Goal: Task Accomplishment & Management: Use online tool/utility

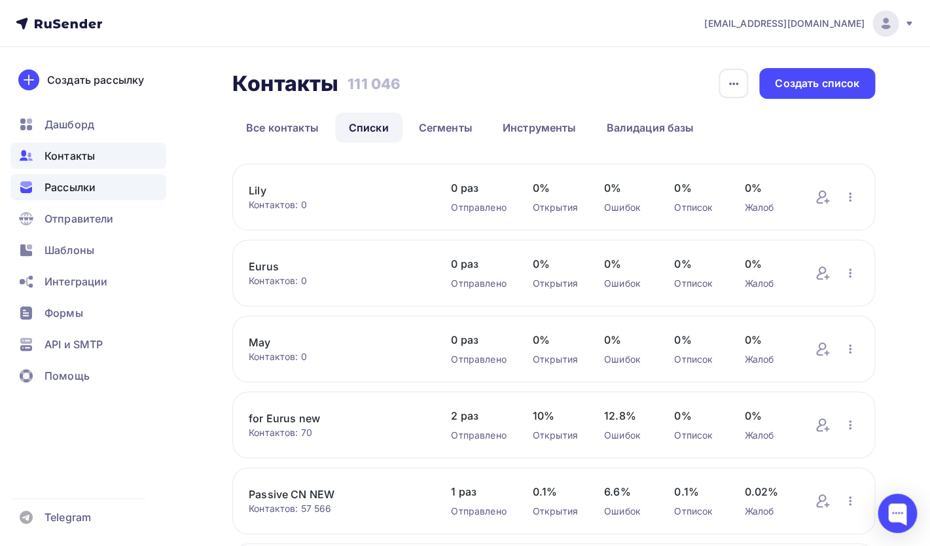
click at [68, 192] on span "Рассылки" at bounding box center [70, 187] width 51 height 16
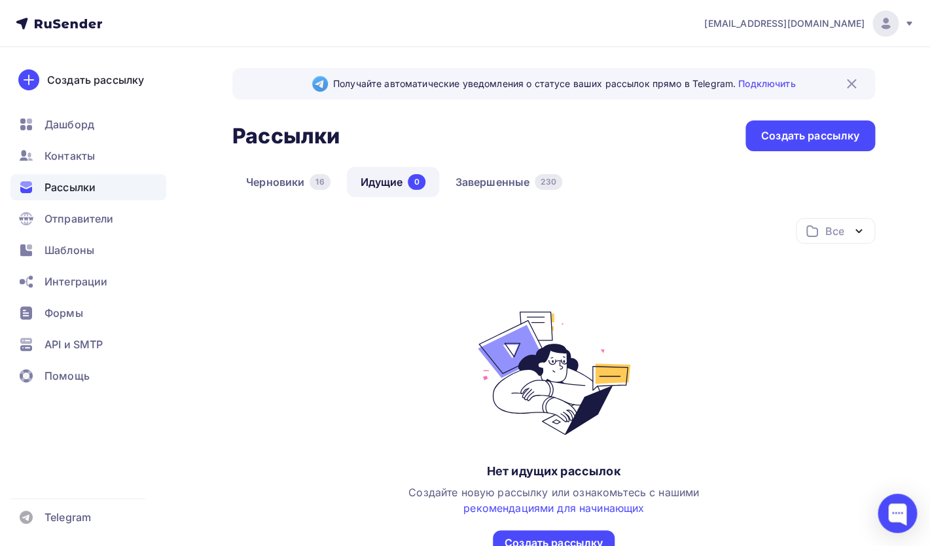
click at [522, 166] on div "Получайте автоматические уведомления о статусе ваших рассылок прямо в Telegram.…" at bounding box center [553, 344] width 643 height 552
click at [520, 178] on link "Завершенные 230" at bounding box center [509, 182] width 134 height 30
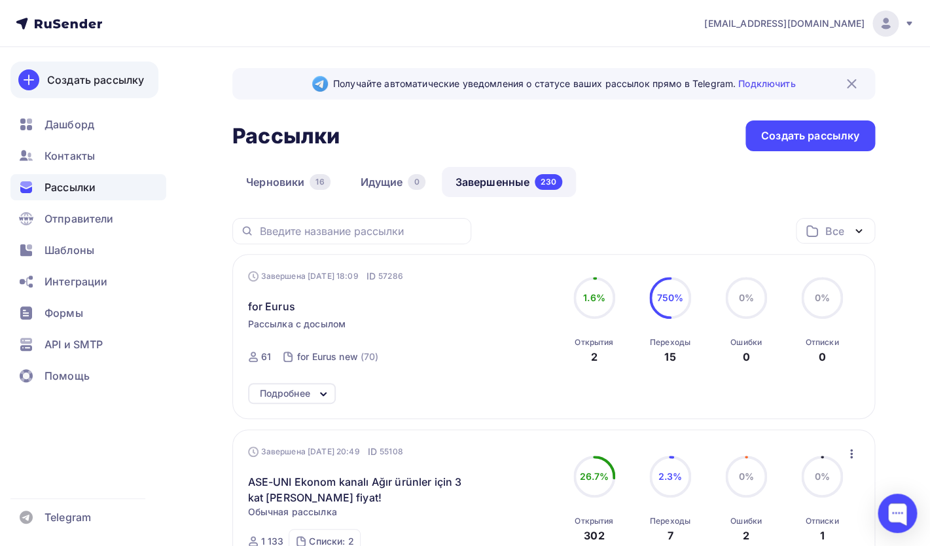
click at [31, 80] on icon at bounding box center [28, 80] width 9 height 0
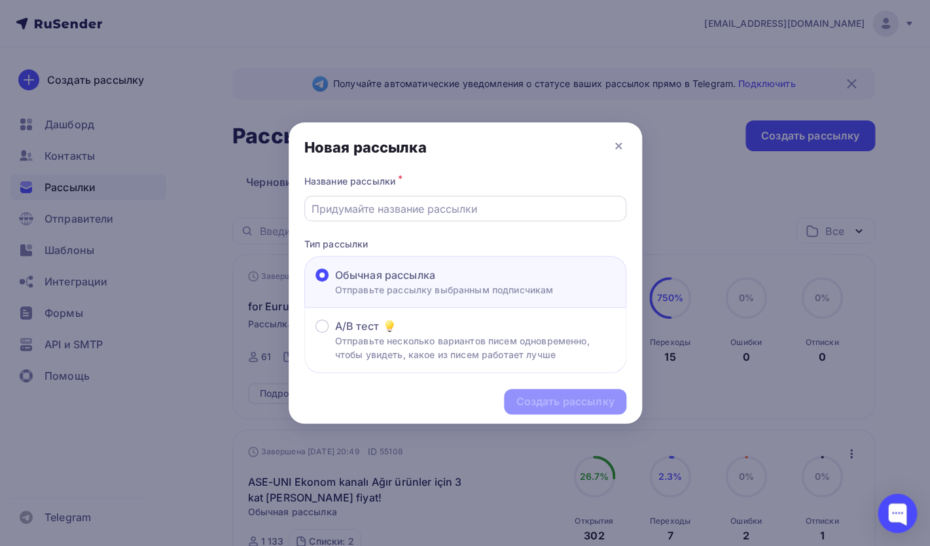
click at [399, 216] on input "text" at bounding box center [465, 209] width 307 height 16
type input "[PERSON_NAME]"
type input "BD EUrus"
click at [579, 409] on div "Создать рассылку" at bounding box center [565, 401] width 98 height 15
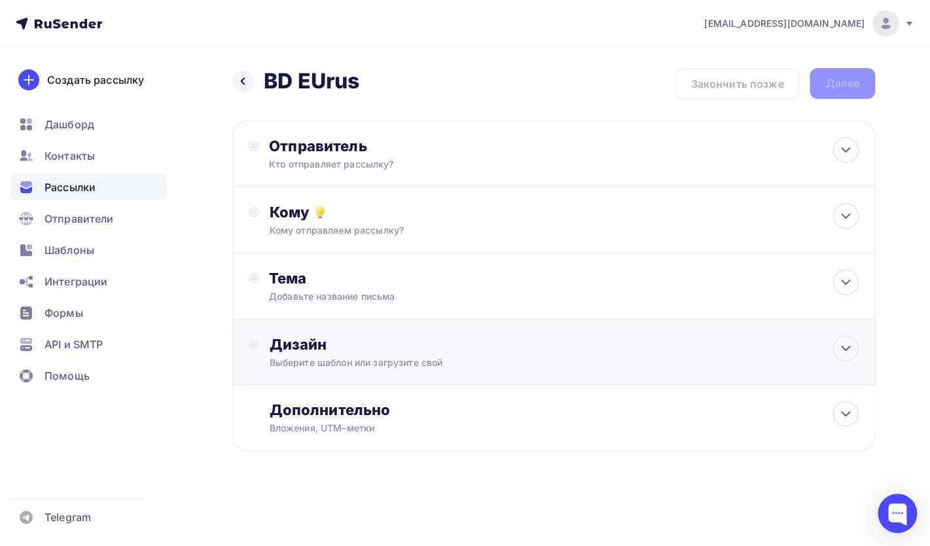
click at [418, 329] on div "Дизайн Выберите шаблон или загрузите свой" at bounding box center [553, 351] width 643 height 65
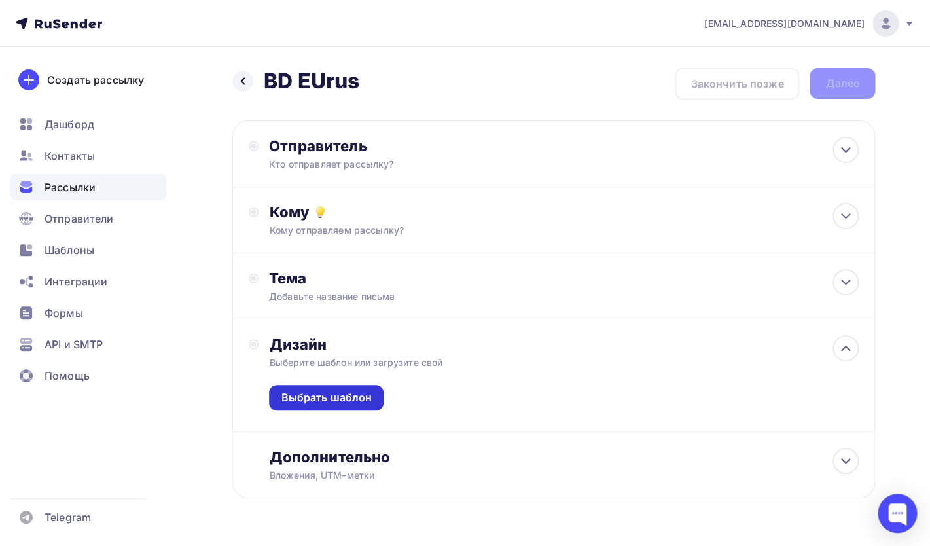
click at [345, 397] on div "Выбрать шаблон" at bounding box center [326, 397] width 91 height 15
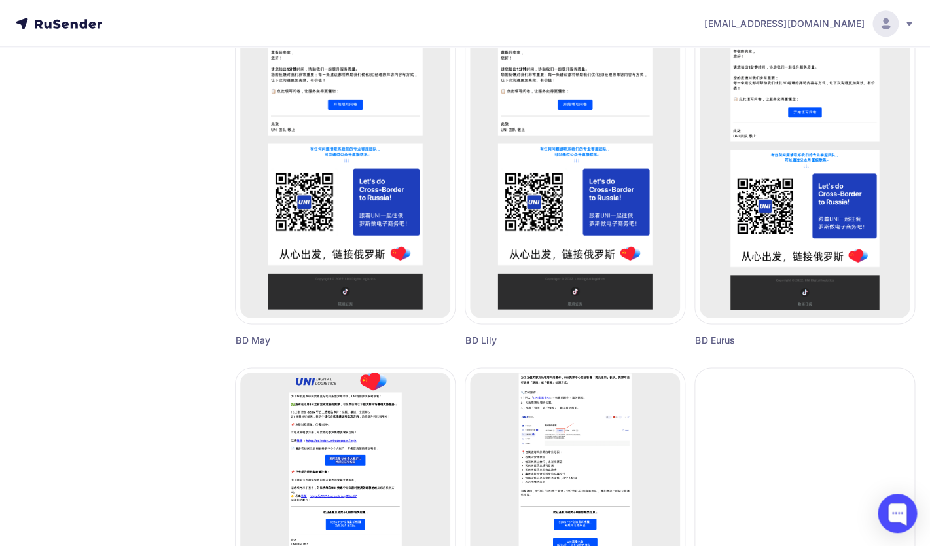
scroll to position [516, 0]
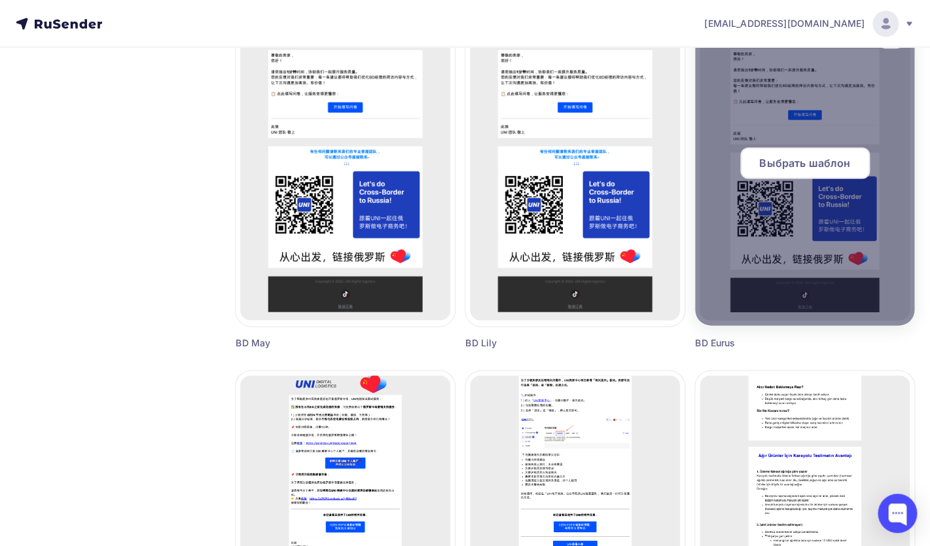
click at [796, 273] on div at bounding box center [804, 168] width 219 height 314
click at [794, 168] on span "Выбрать шаблон" at bounding box center [804, 163] width 91 height 16
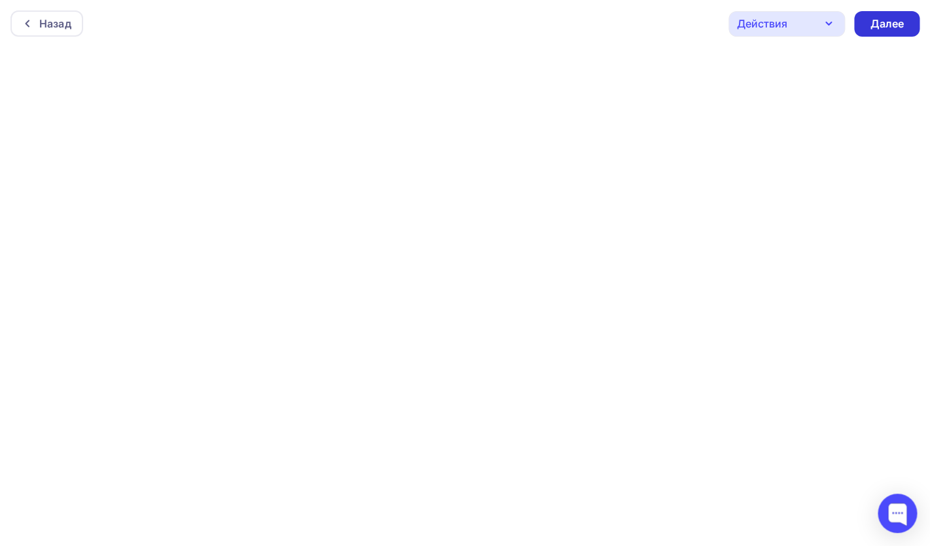
click at [891, 26] on div "Далее" at bounding box center [887, 23] width 34 height 15
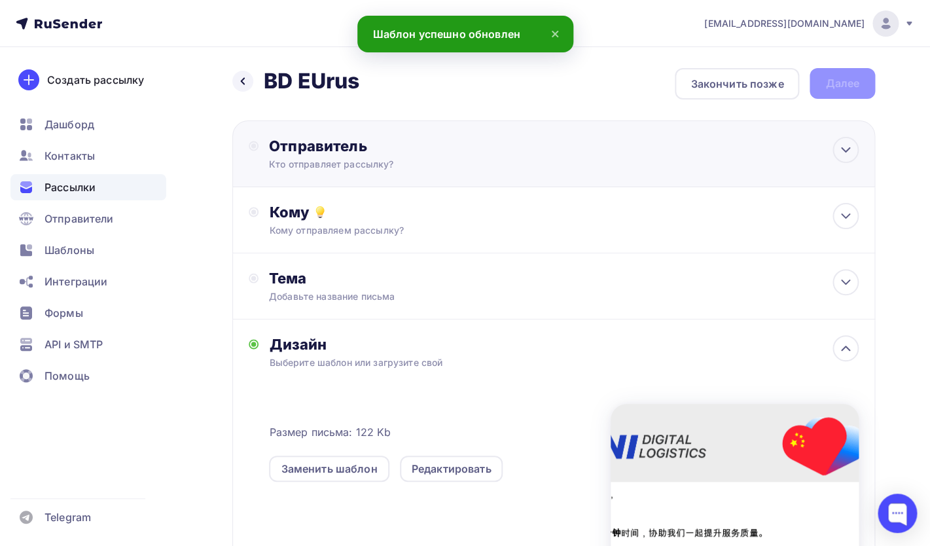
click at [403, 146] on div "Отправитель" at bounding box center [410, 146] width 283 height 18
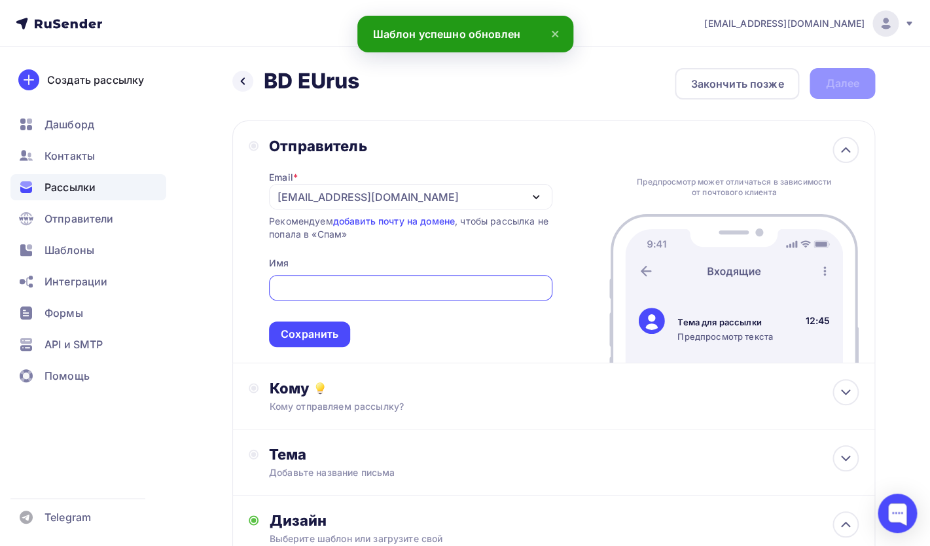
click at [381, 200] on div "[EMAIL_ADDRESS][DOMAIN_NAME]" at bounding box center [368, 197] width 181 height 16
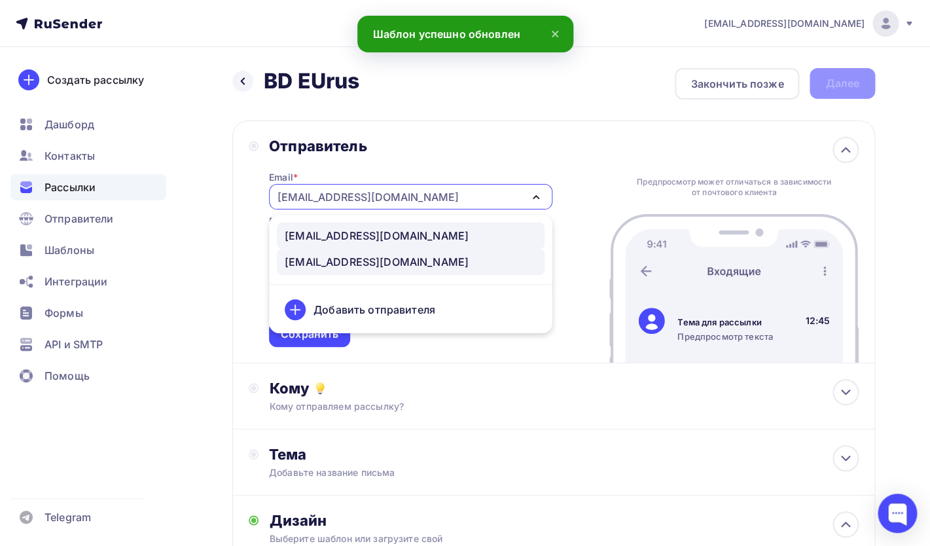
click at [373, 238] on div "[EMAIL_ADDRESS][DOMAIN_NAME]" at bounding box center [377, 236] width 184 height 16
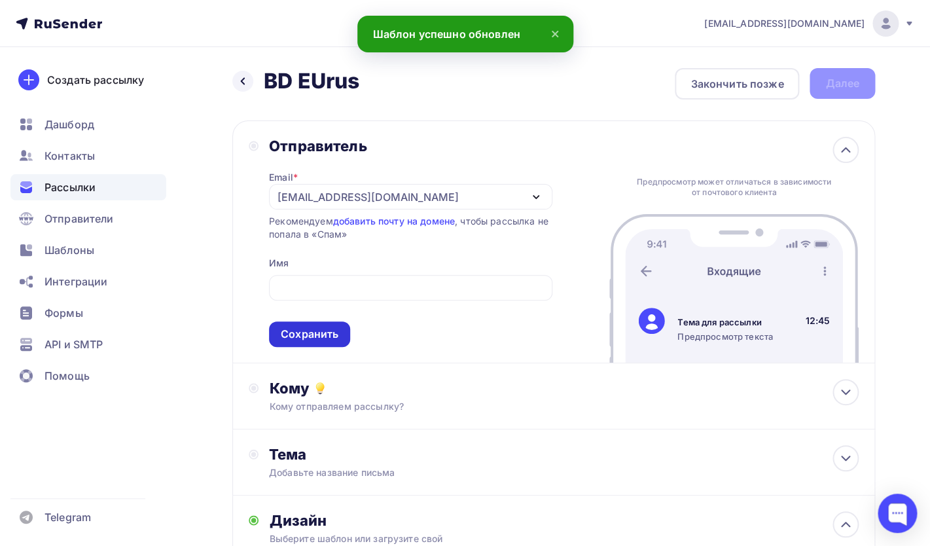
click at [335, 331] on div "Сохранить" at bounding box center [310, 334] width 58 height 15
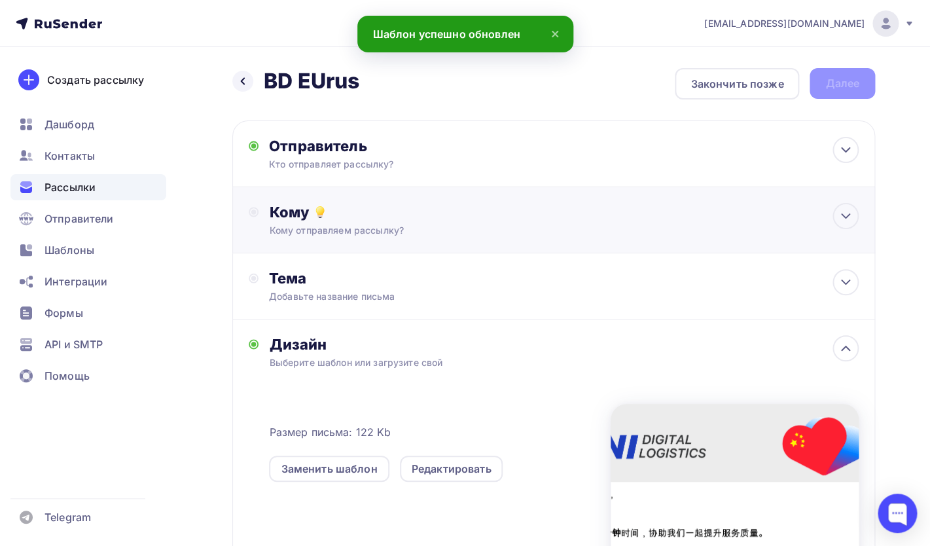
click at [348, 230] on div "Кому отправляем рассылку?" at bounding box center [534, 230] width 530 height 13
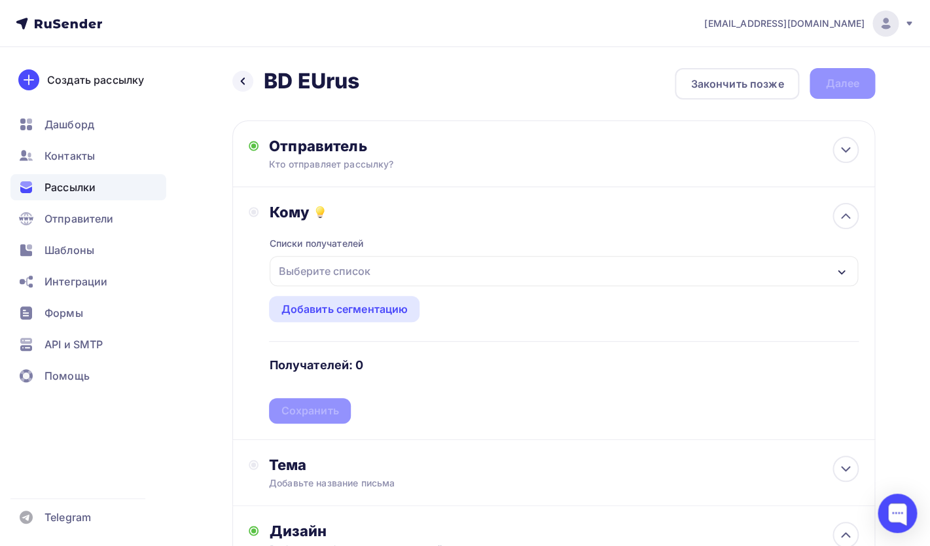
click at [346, 276] on div "Выберите список" at bounding box center [324, 271] width 102 height 24
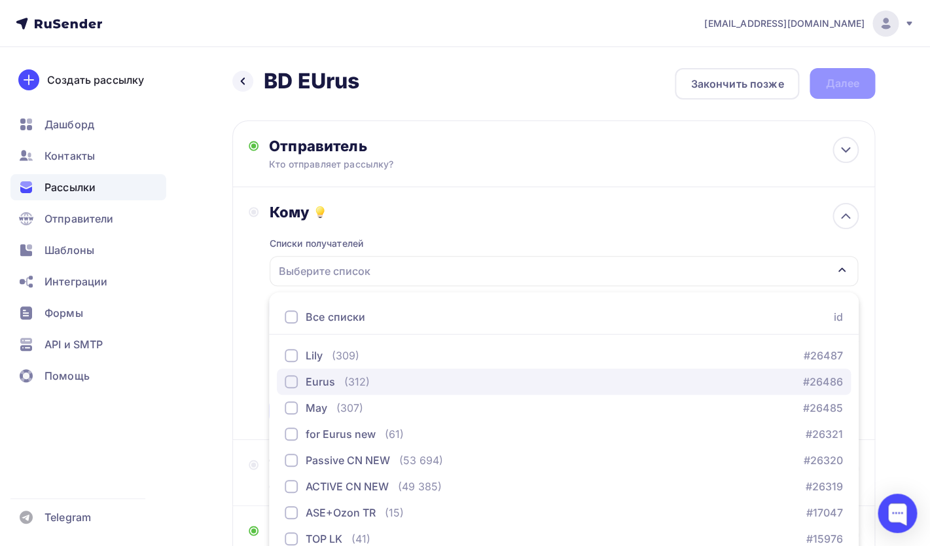
click at [291, 378] on div "button" at bounding box center [291, 381] width 13 height 13
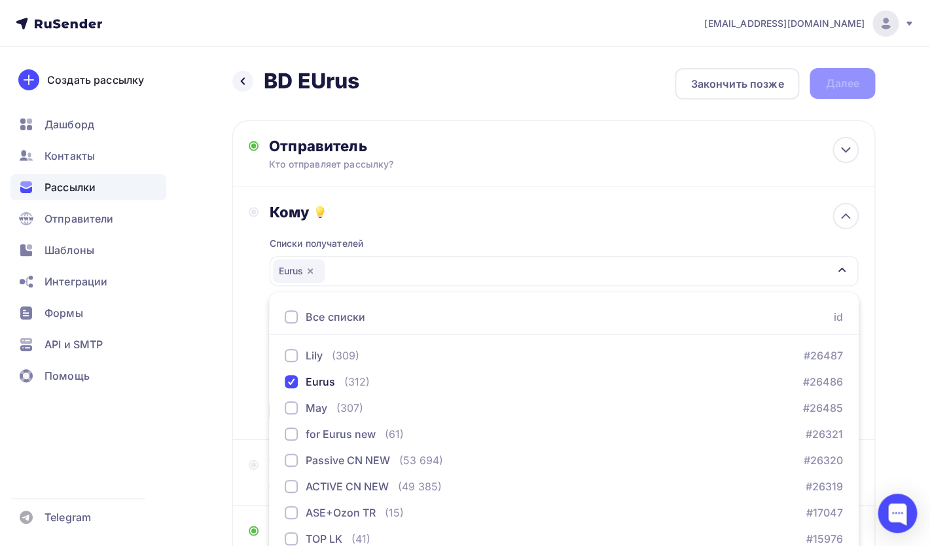
click at [244, 340] on div "Кому Списки получателей Eurus Все списки id Lily (309) #26487 Eurus (312) #2648…" at bounding box center [553, 313] width 643 height 253
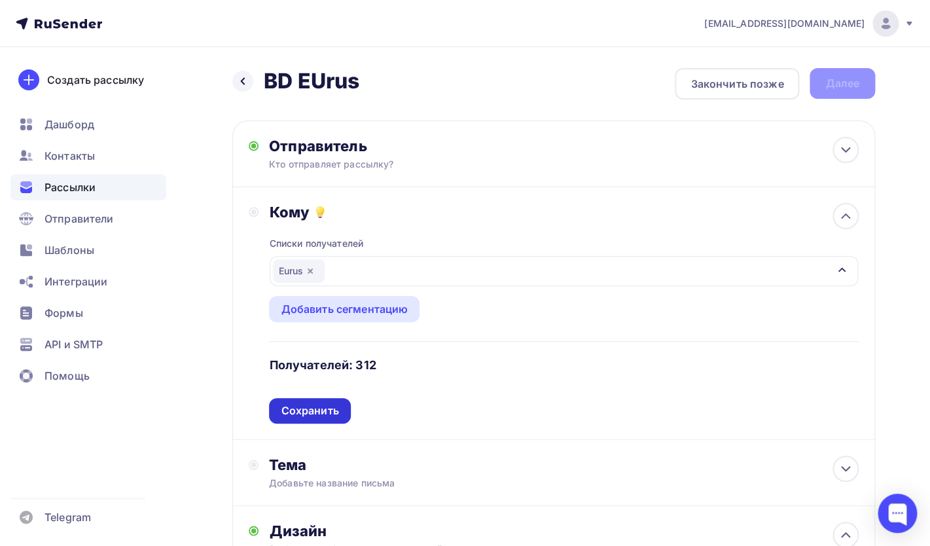
click at [305, 416] on div "Сохранить" at bounding box center [310, 410] width 58 height 15
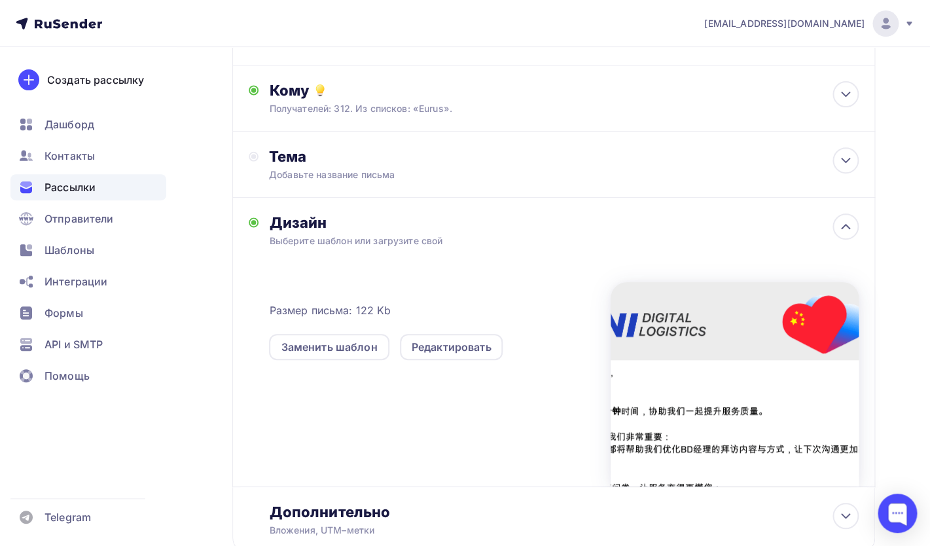
scroll to position [134, 0]
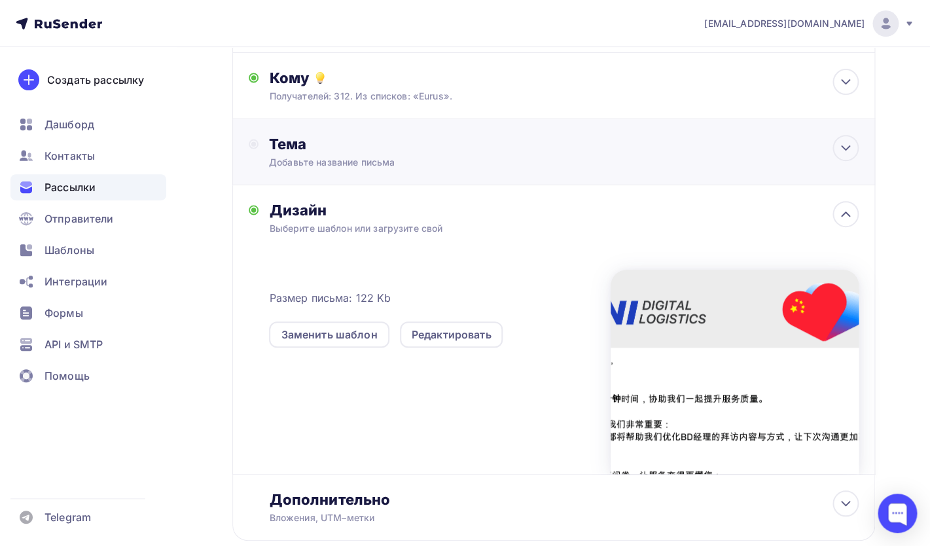
click at [331, 151] on div "Тема" at bounding box center [398, 144] width 259 height 18
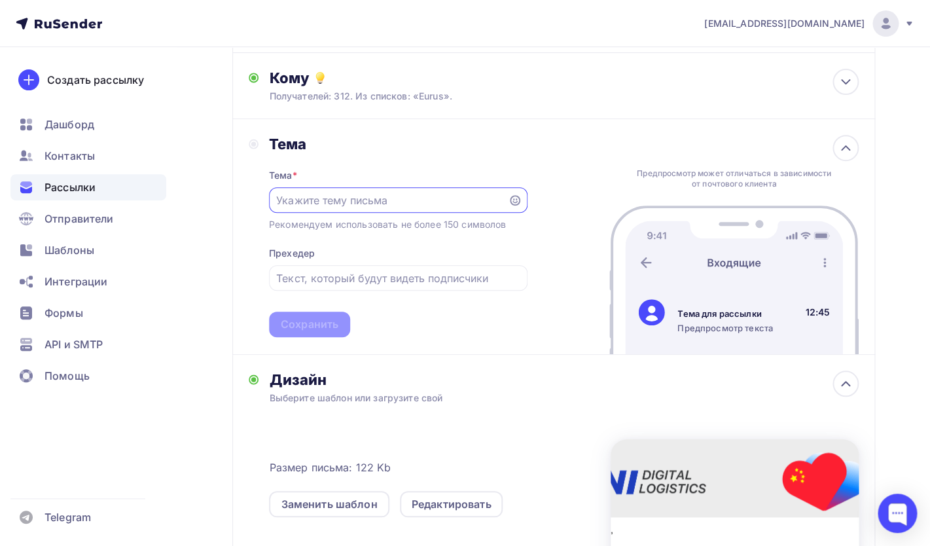
scroll to position [0, 0]
paste input "您的反馈对我们非常重要： 每一条建议都将帮助我们优化BD经理的拜访内容与方式，让下次沟通更加高效、有价值！"
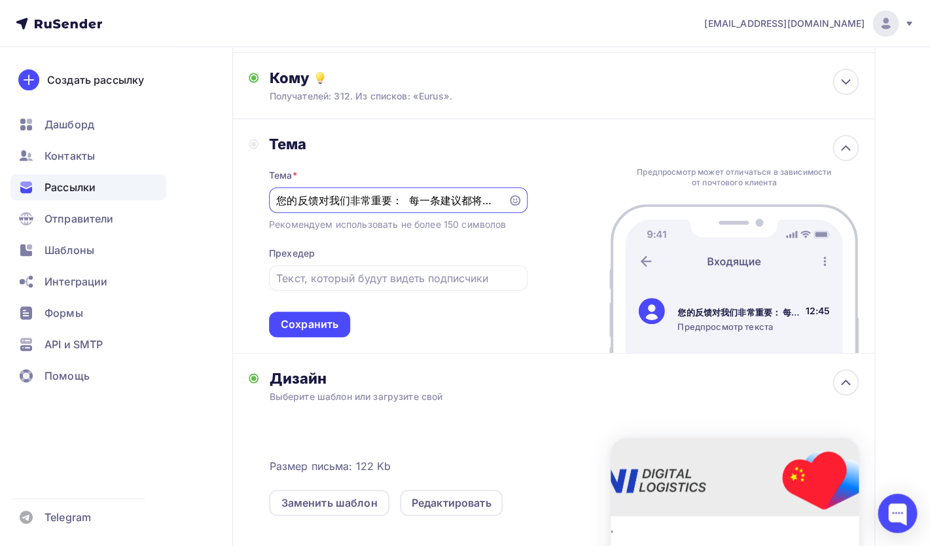
scroll to position [0, 327]
drag, startPoint x: 284, startPoint y: 200, endPoint x: 508, endPoint y: 205, distance: 224.0
click at [500, 205] on input "您的反馈对我们非常重要： 每一条建议都将帮助我们优化BD经理的拜访内容与方式，让下次沟通更加高效、有价值！" at bounding box center [388, 200] width 224 height 16
click at [498, 201] on input "您的反馈对我们非常重要： 每一条建议都将帮助我们优化BD经理的拜访内容与方式，让下次沟通更加高效、有价值！" at bounding box center [388, 200] width 224 height 16
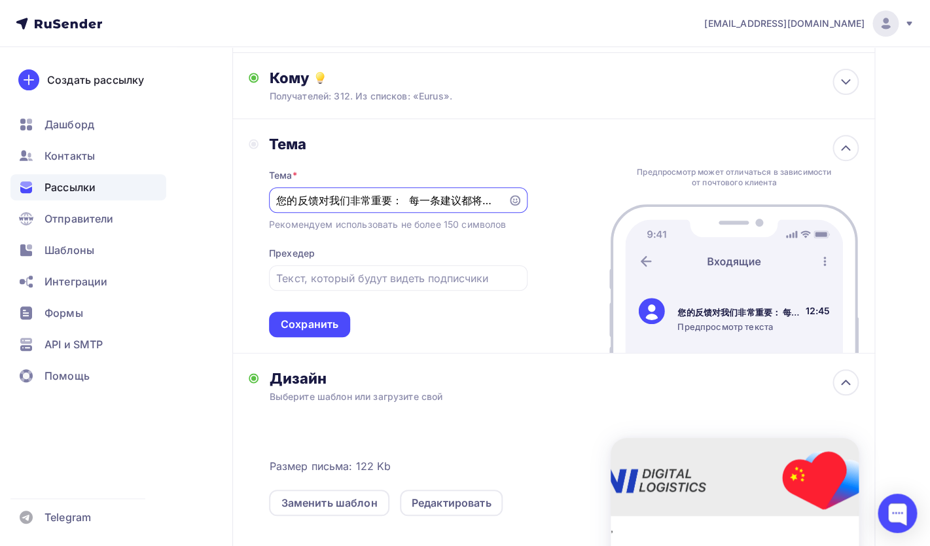
drag, startPoint x: 498, startPoint y: 201, endPoint x: 412, endPoint y: 204, distance: 85.2
click at [412, 204] on input "您的反馈对我们非常重要： 每一条建议都将帮助我们优化BD经理的拜访内容与方式，让下次沟通更加高效、有价值！" at bounding box center [388, 200] width 224 height 16
type input "您的反馈对我们非常重要："
click at [303, 276] on input "text" at bounding box center [398, 278] width 244 height 16
paste input "每一条建议都将帮助我们优化BD经理的拜访内容与方式，让下次沟通更加高效、有价值！"
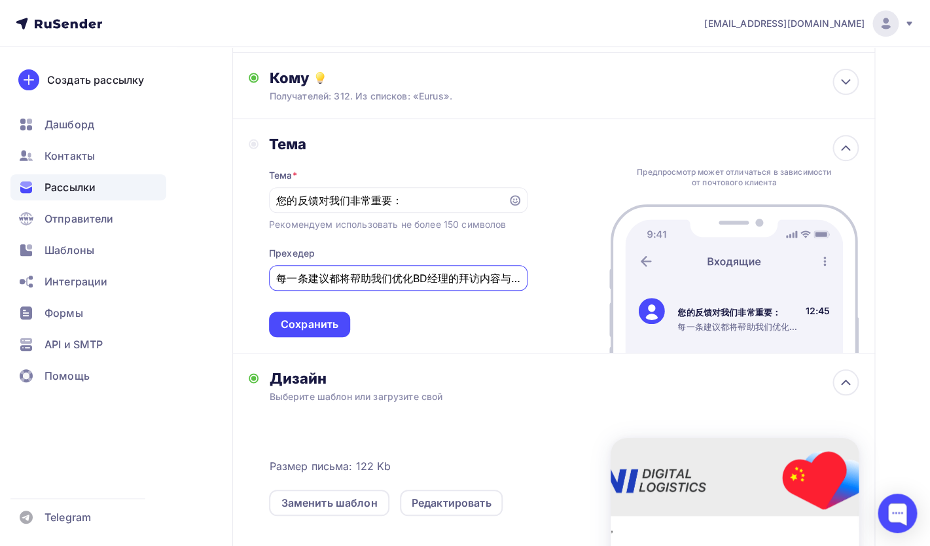
scroll to position [0, 172]
drag, startPoint x: 371, startPoint y: 278, endPoint x: 594, endPoint y: 280, distance: 223.3
click at [520, 280] on input "每一条建议都将帮助我们优化BD经理的拜访内容与方式，让下次沟通更加高效、有价值！" at bounding box center [398, 278] width 244 height 16
type input "每一条建议都将帮助我们优化BD经理的拜访内容与方式"
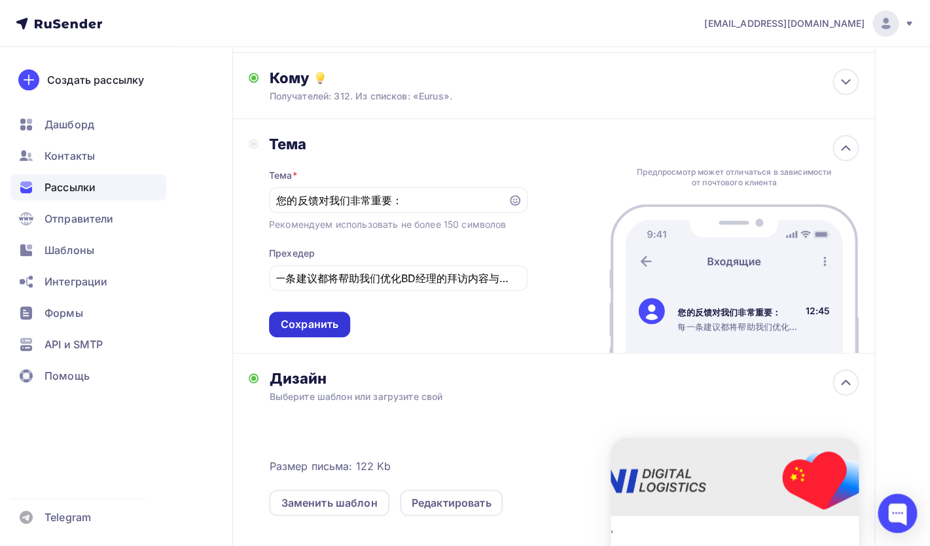
click at [295, 331] on div "Сохранить" at bounding box center [310, 324] width 58 height 15
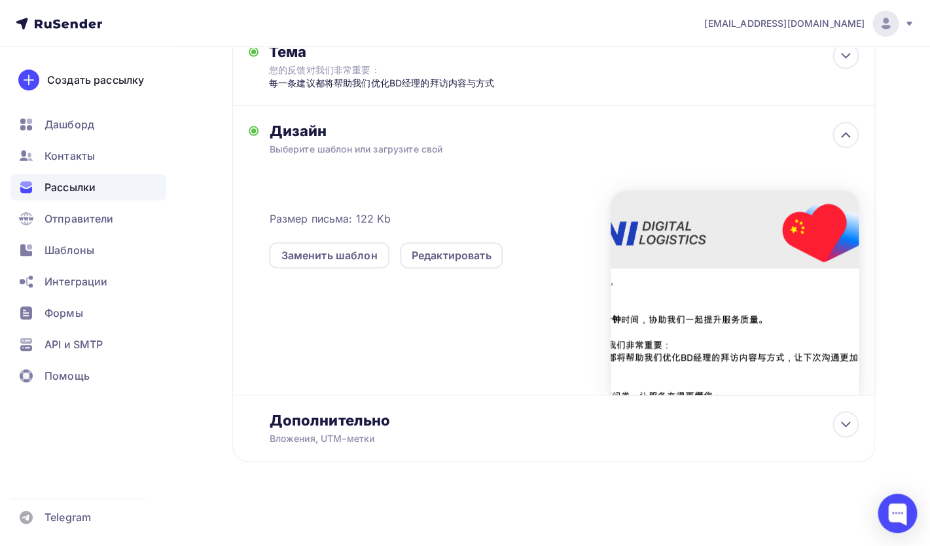
scroll to position [0, 0]
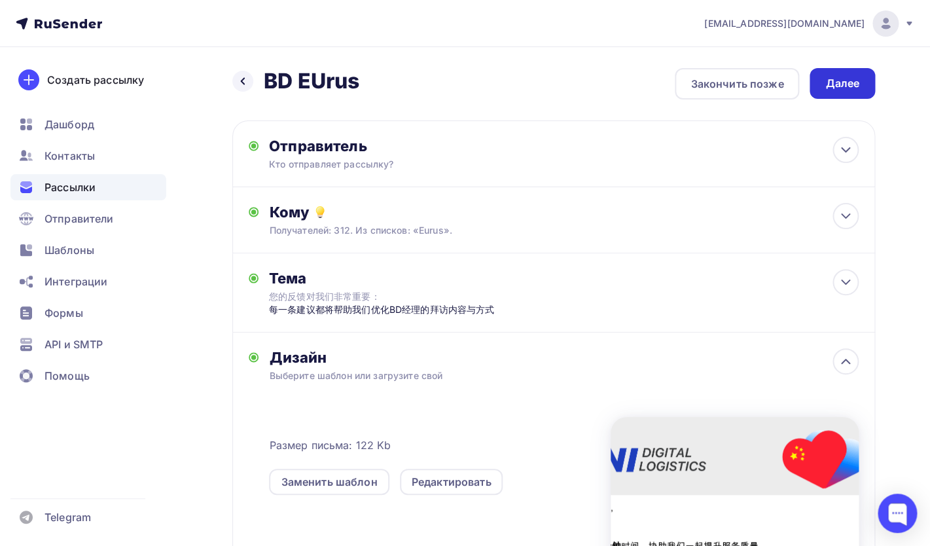
click at [851, 94] on div "Далее" at bounding box center [842, 83] width 65 height 31
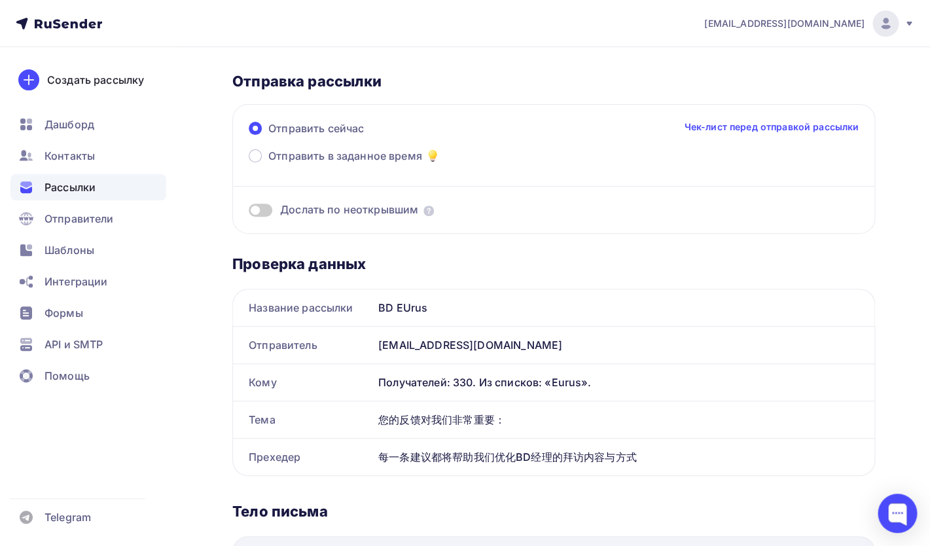
scroll to position [87, 0]
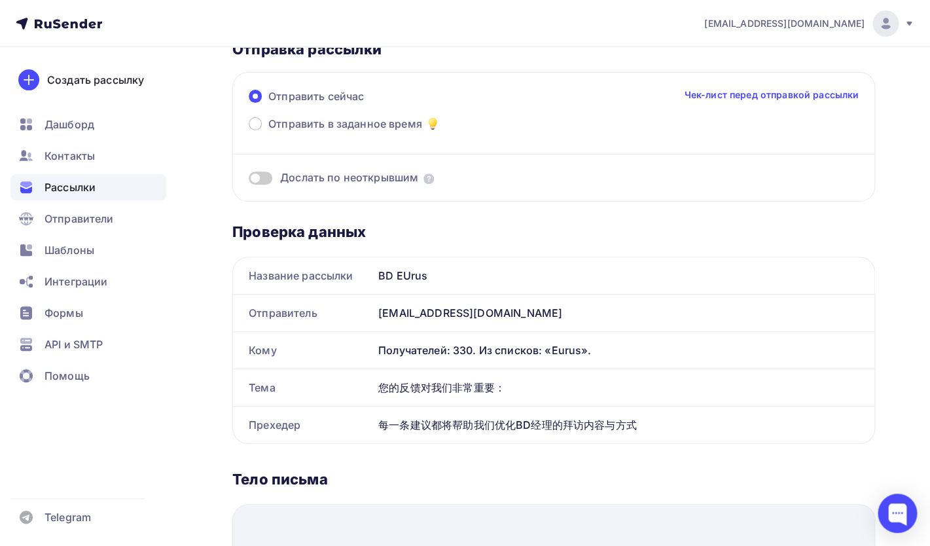
click at [263, 177] on span at bounding box center [261, 178] width 24 height 13
click at [249, 180] on input "checkbox" at bounding box center [249, 180] width 0 height 0
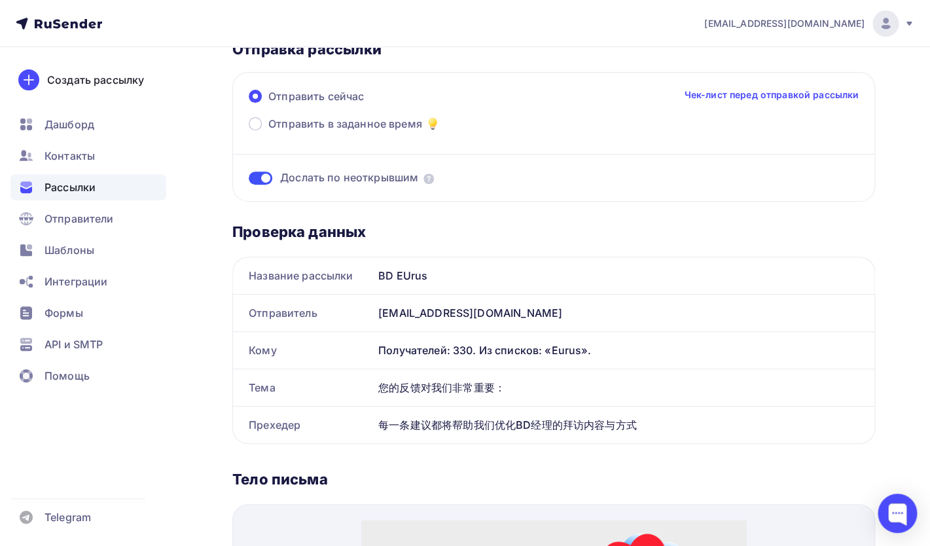
scroll to position [0, 0]
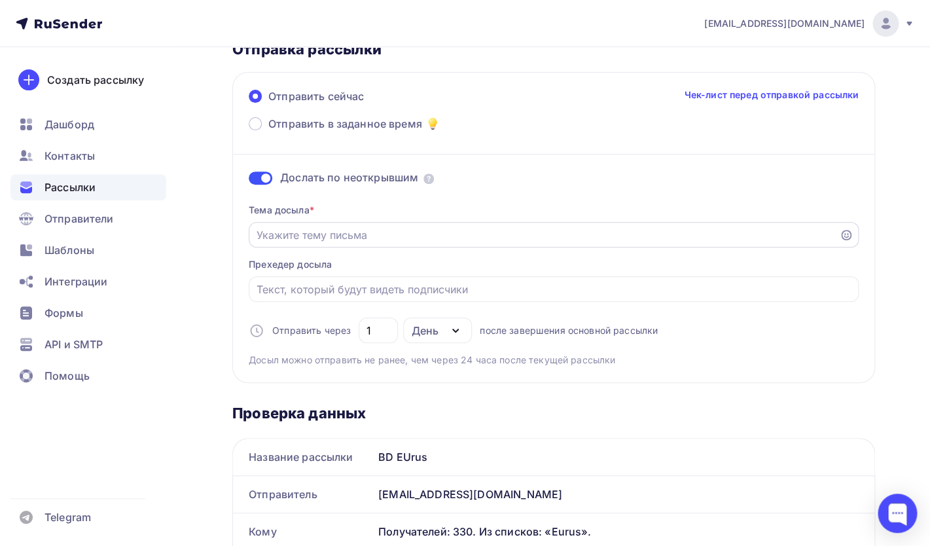
click at [340, 238] on input "Отправить в заданное время" at bounding box center [544, 235] width 575 height 16
paste input "您的反馈对我们非常重要： 每一条建议都将帮助我们优化BD经理的拜访内容与方式，"
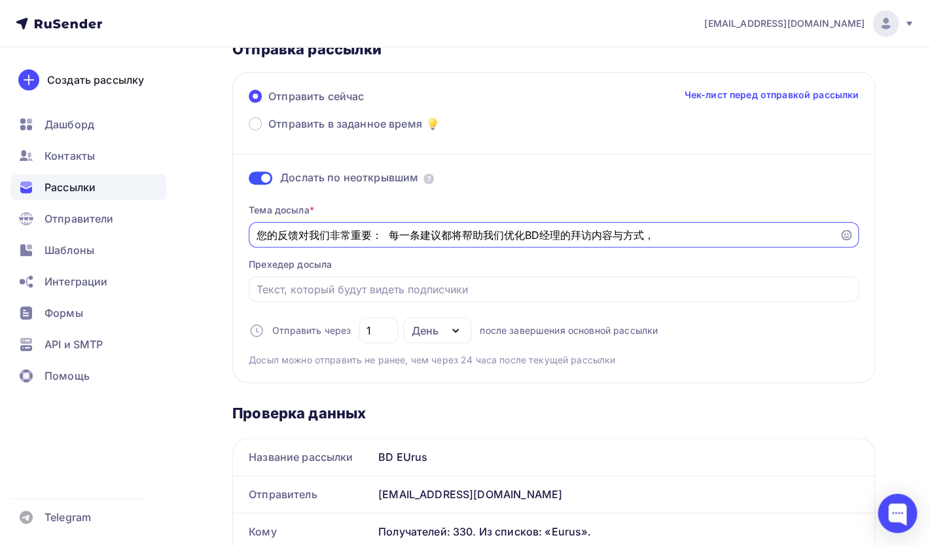
drag, startPoint x: 392, startPoint y: 236, endPoint x: 703, endPoint y: 237, distance: 311.6
click at [704, 237] on input "您的反馈对我们非常重要： 每一条建议都将帮助我们优化BD经理的拜访内容与方式，" at bounding box center [544, 235] width 575 height 16
click at [703, 237] on input "您的反馈对我们非常重要： 每一条建议都将帮助我们优化BD经理的拜访内容与方式，" at bounding box center [544, 235] width 575 height 16
drag, startPoint x: 676, startPoint y: 237, endPoint x: 390, endPoint y: 238, distance: 286.1
click at [389, 238] on input "您的反馈对我们非常重要： 每一条建议都将帮助我们优化BD经理的拜访内容与方式" at bounding box center [544, 235] width 575 height 16
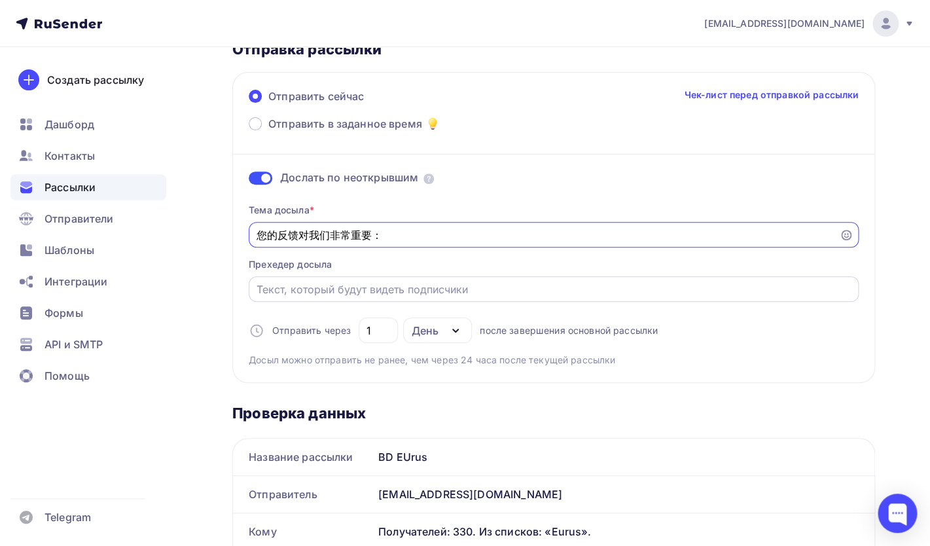
type input "您的反馈对我们非常重要："
click at [340, 283] on input "Отправить в заданное время" at bounding box center [554, 290] width 595 height 16
paste input "每一条建议都将帮助我们优化BD经理的拜访内容与方式，"
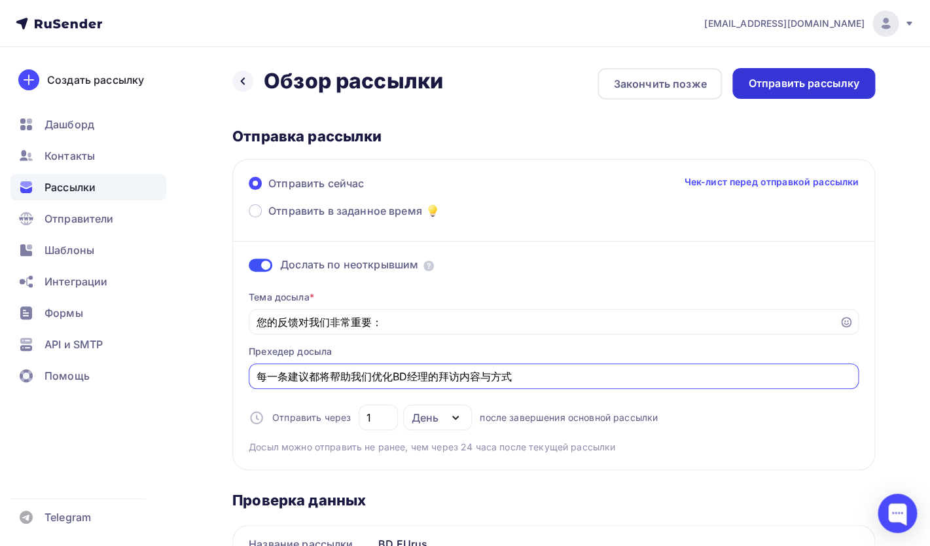
type input "每一条建议都将帮助我们优化BD经理的拜访内容与方式"
click at [788, 88] on div "Отправить рассылку" at bounding box center [803, 83] width 111 height 15
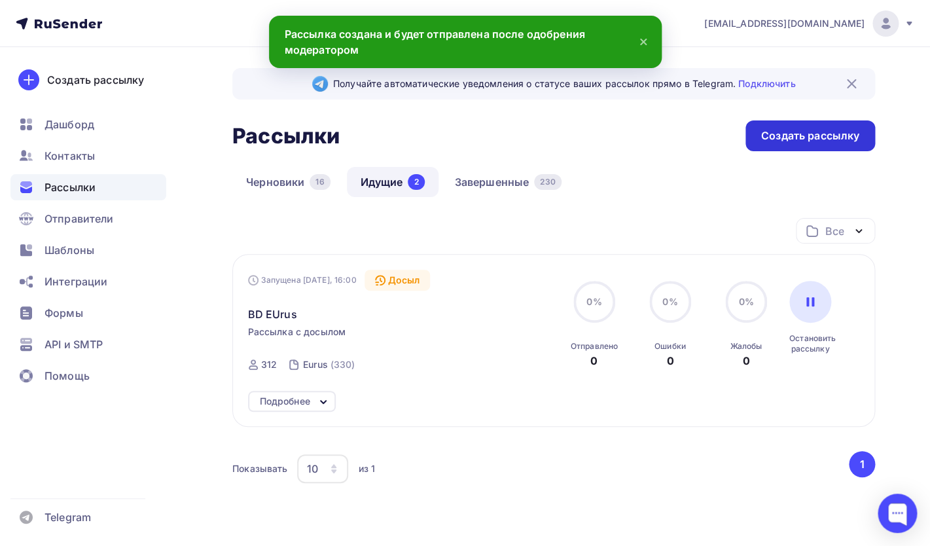
click at [784, 140] on div "Создать рассылку" at bounding box center [810, 135] width 98 height 15
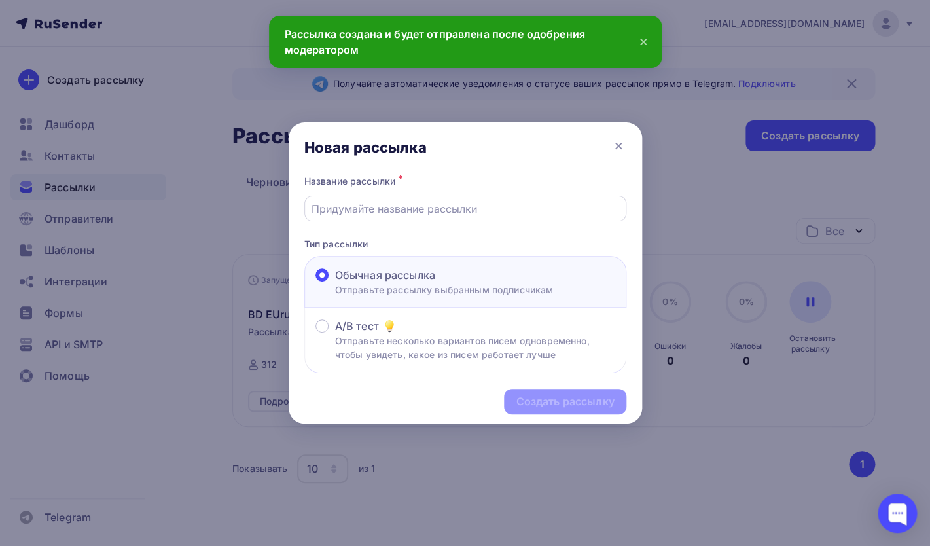
click at [468, 202] on input "text" at bounding box center [465, 209] width 307 height 16
type input "L"
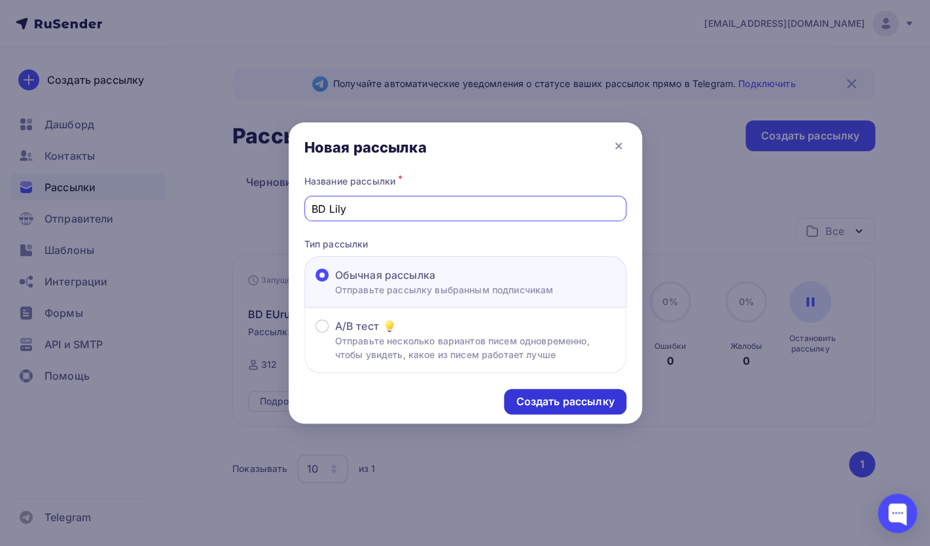
type input "BD Lily"
click at [560, 403] on div "Создать рассылку" at bounding box center [565, 401] width 98 height 15
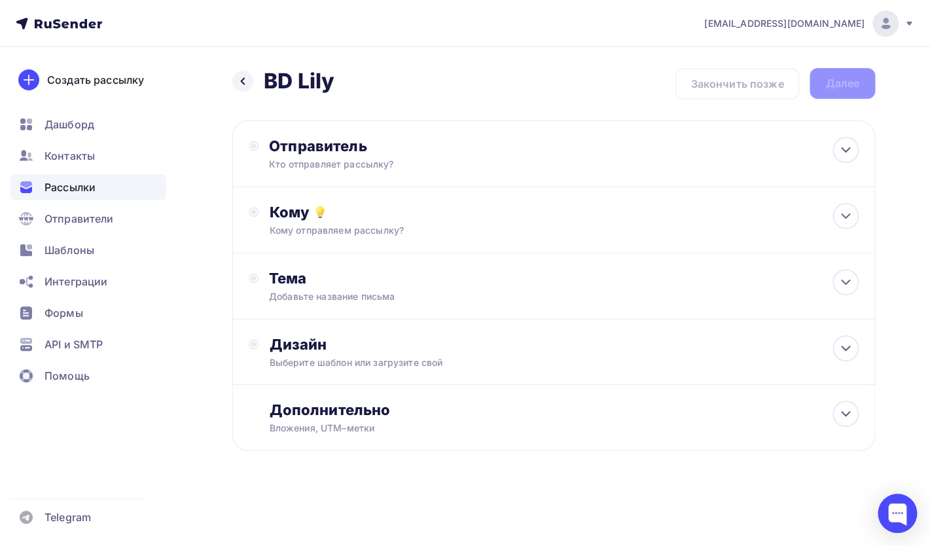
click at [420, 158] on div "Кто отправляет рассылку?" at bounding box center [396, 164] width 255 height 13
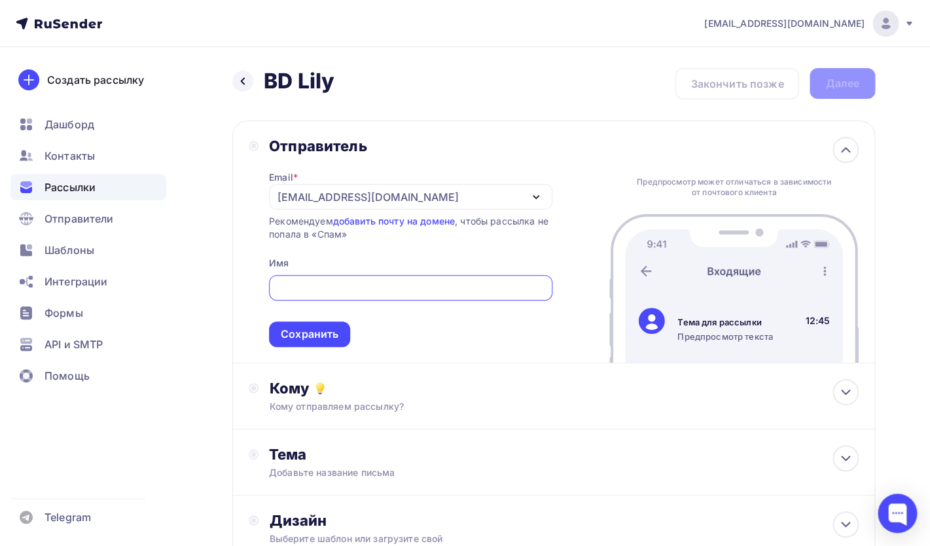
click at [410, 193] on div "[EMAIL_ADDRESS][DOMAIN_NAME]" at bounding box center [410, 197] width 283 height 26
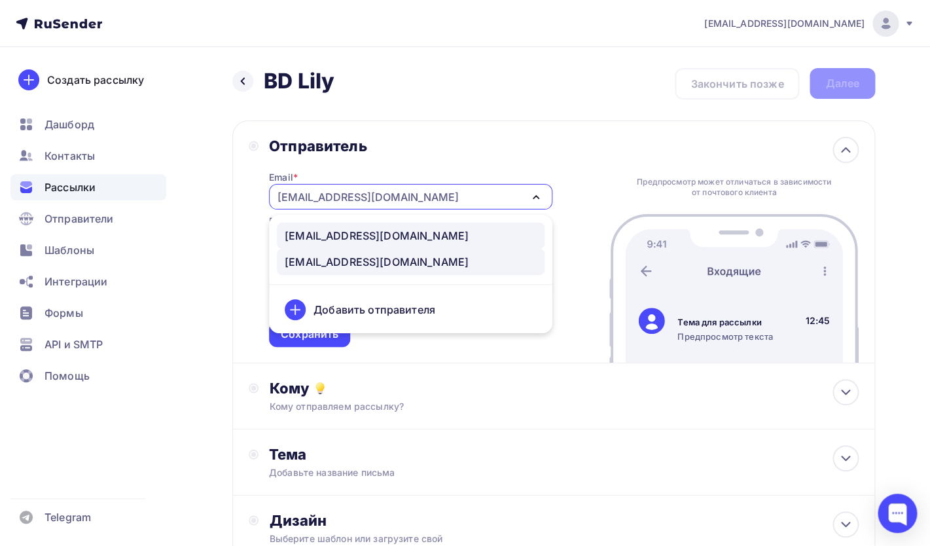
click at [394, 228] on link "[EMAIL_ADDRESS][DOMAIN_NAME]" at bounding box center [411, 236] width 268 height 26
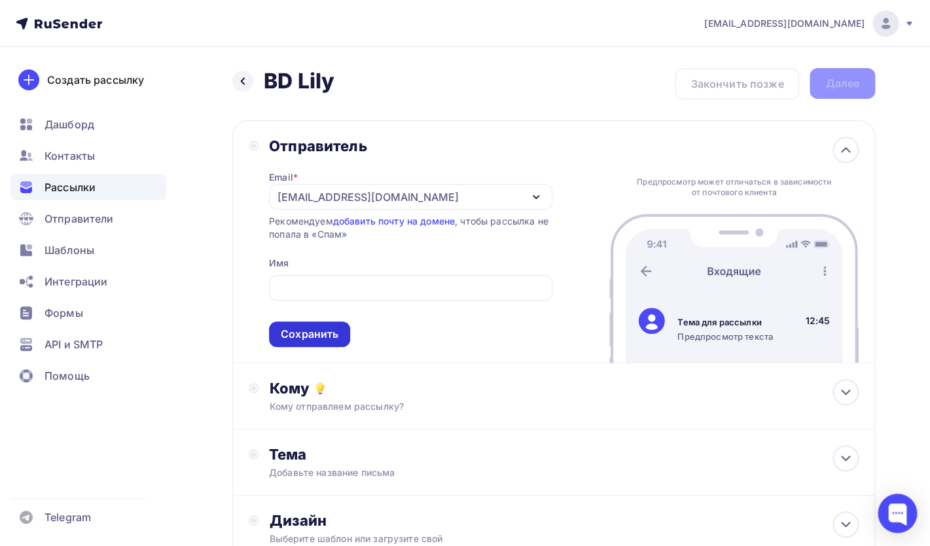
click at [329, 339] on div "Сохранить" at bounding box center [310, 334] width 58 height 15
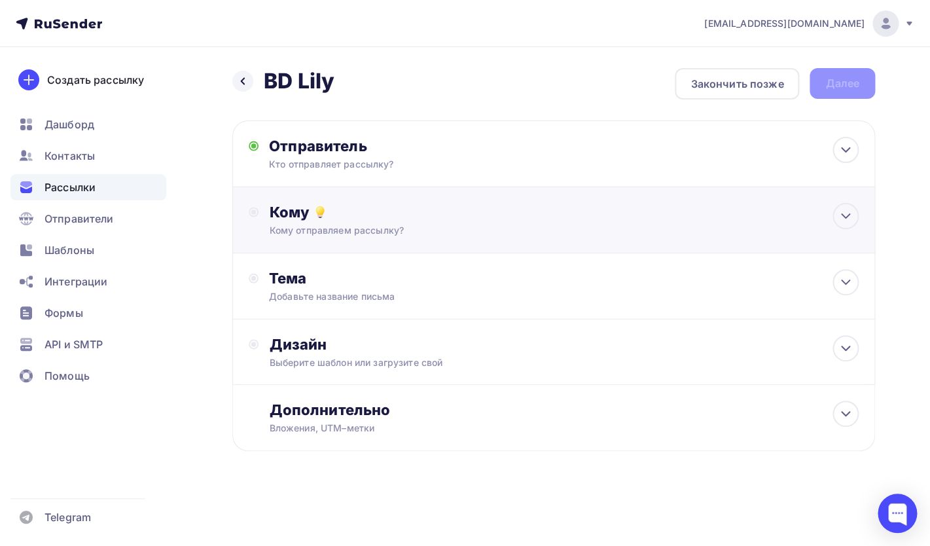
click at [369, 225] on div "Кому отправляем рассылку?" at bounding box center [534, 230] width 530 height 13
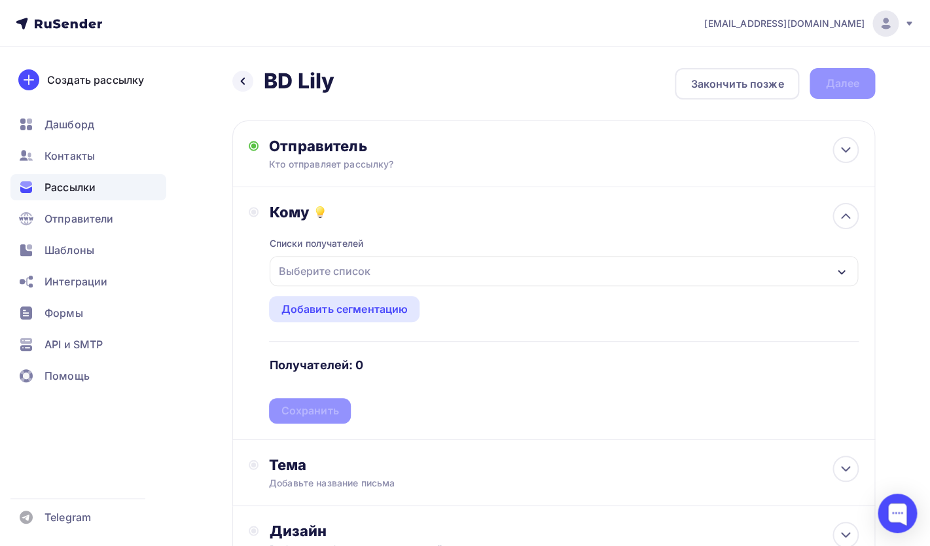
click at [361, 268] on div "Выберите список" at bounding box center [324, 271] width 102 height 24
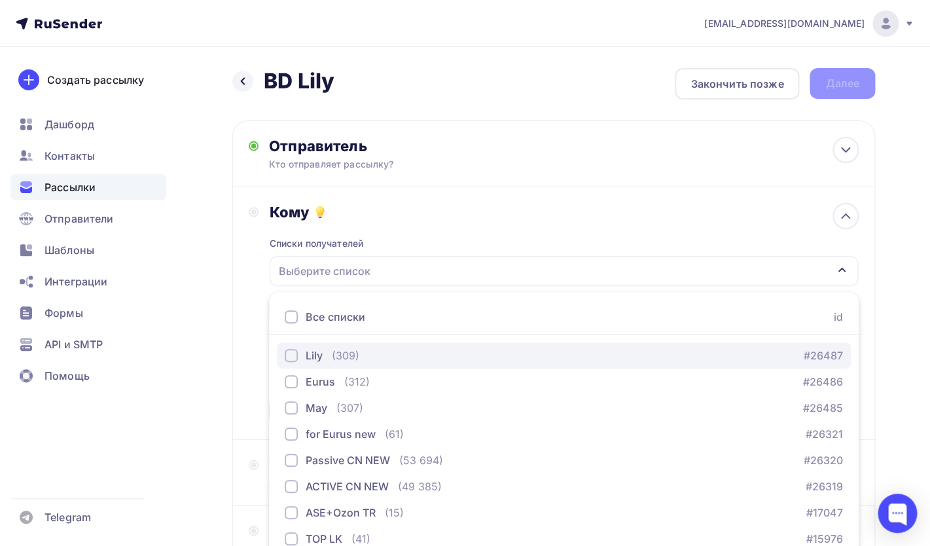
click at [300, 345] on button "Lily (309) #26487" at bounding box center [564, 355] width 574 height 26
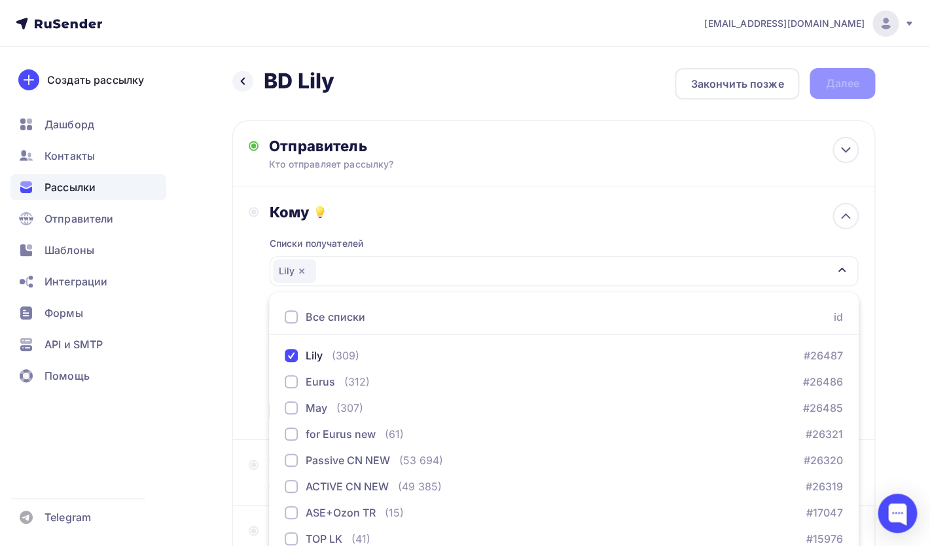
click at [231, 339] on div "Назад BD Lily BD Lily Закончить позже Далее Отправитель Кто отправляет рассылку…" at bounding box center [465, 384] width 930 height 675
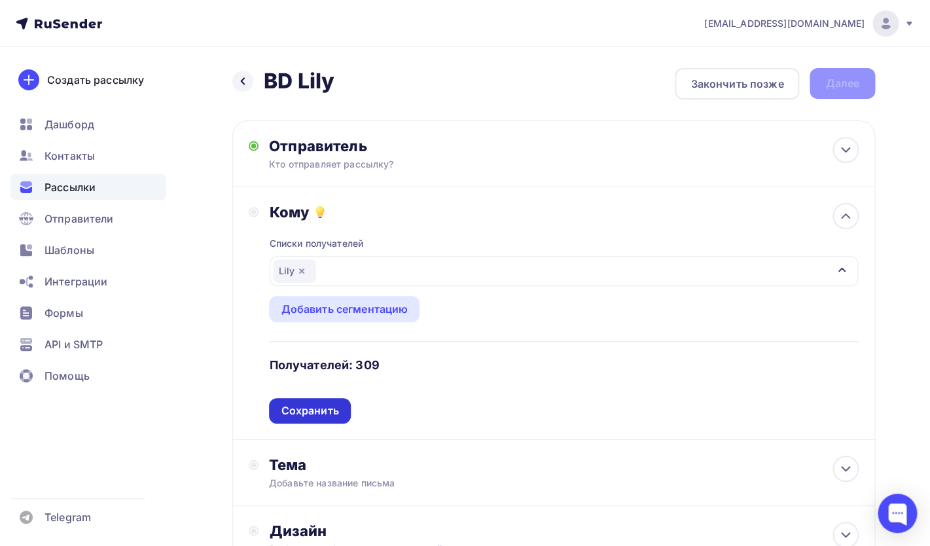
click at [291, 409] on div "Сохранить" at bounding box center [310, 410] width 58 height 15
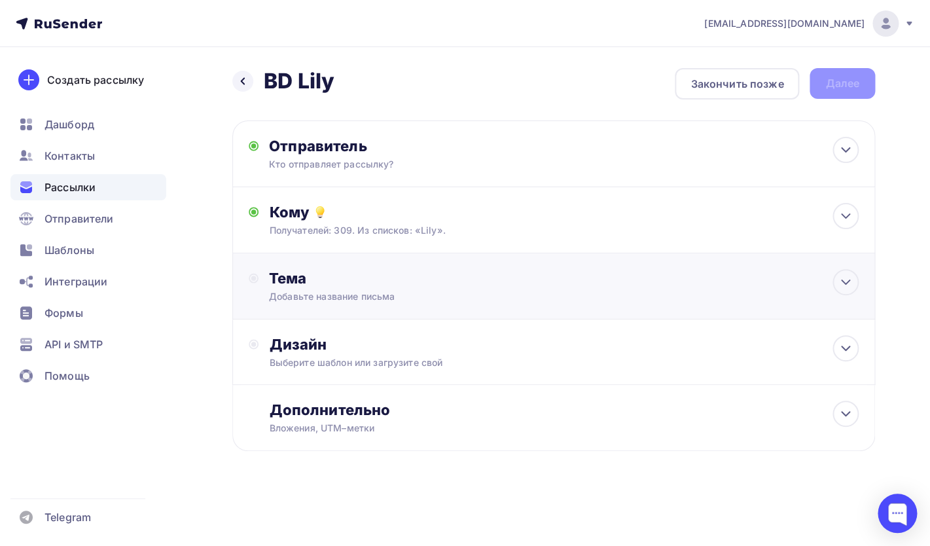
click at [320, 301] on div "Добавьте название письма" at bounding box center [385, 296] width 233 height 13
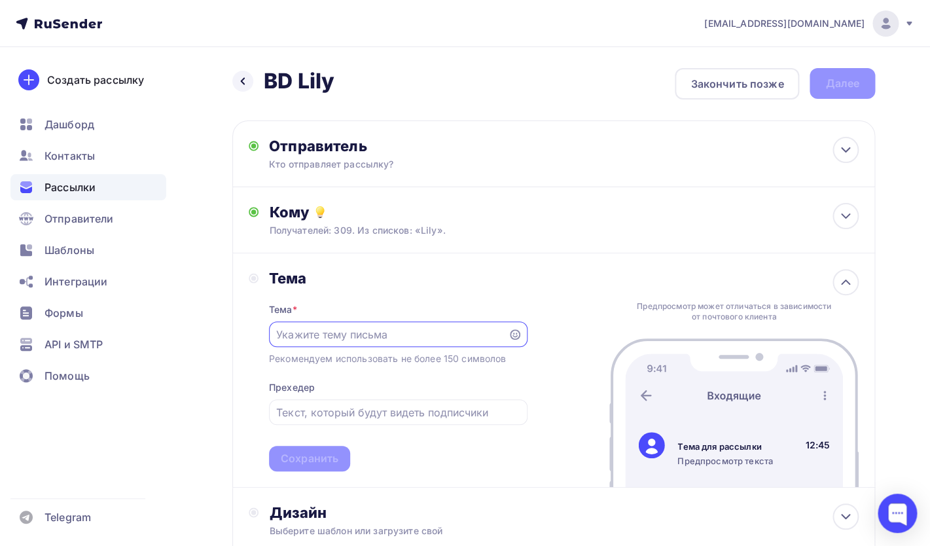
paste input "每一条建议都将帮助我们优化BD经理的拜访内容与方式，"
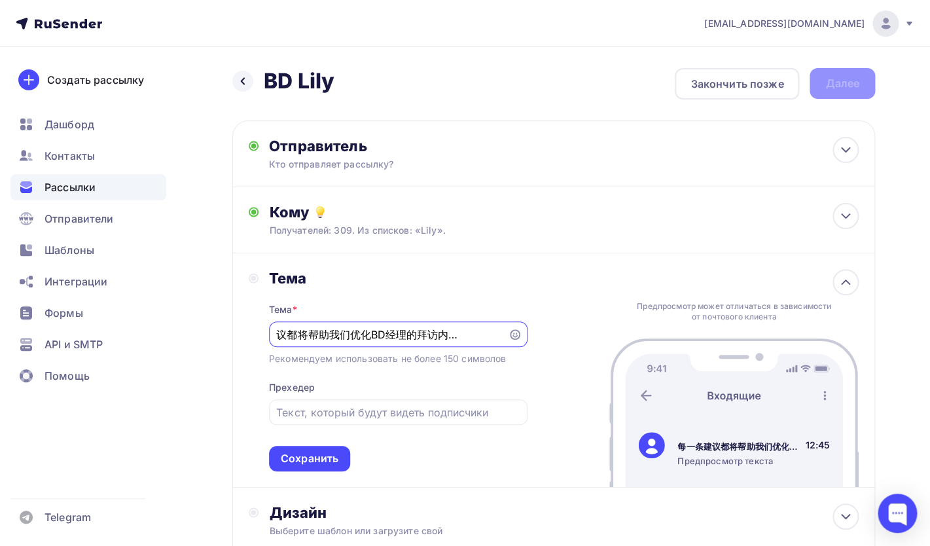
type input "每一条建议都将帮助我们优化BD经理的拜访内容与方式，"
drag, startPoint x: 503, startPoint y: 337, endPoint x: 221, endPoint y: 336, distance: 281.5
click at [221, 336] on div "Назад BD Lily BD Lily Закончить позже Далее Отправитель Кто отправляет рассылку…" at bounding box center [465, 375] width 930 height 657
drag, startPoint x: 496, startPoint y: 339, endPoint x: 247, endPoint y: 336, distance: 249.5
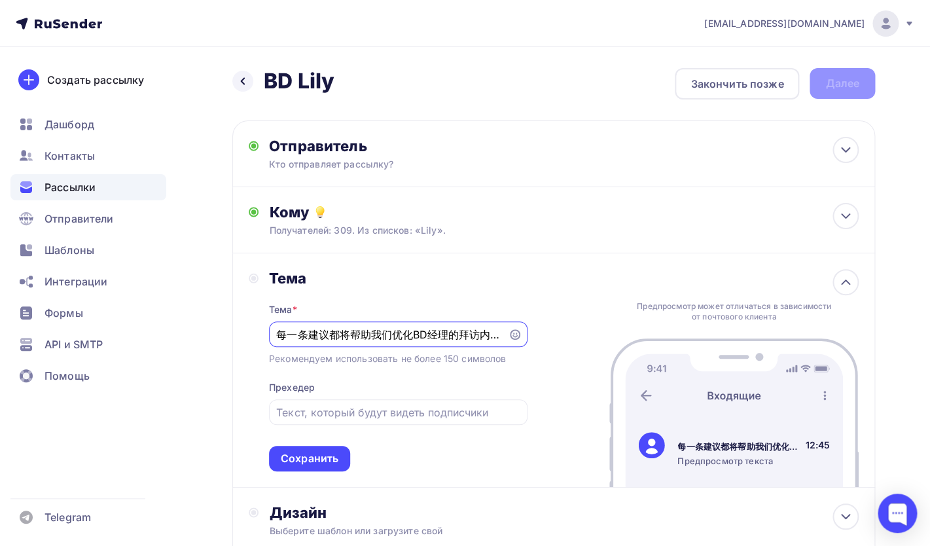
click at [276, 336] on input "每一条建议都将帮助我们优化BD经理的拜访内容与方式，" at bounding box center [388, 335] width 224 height 16
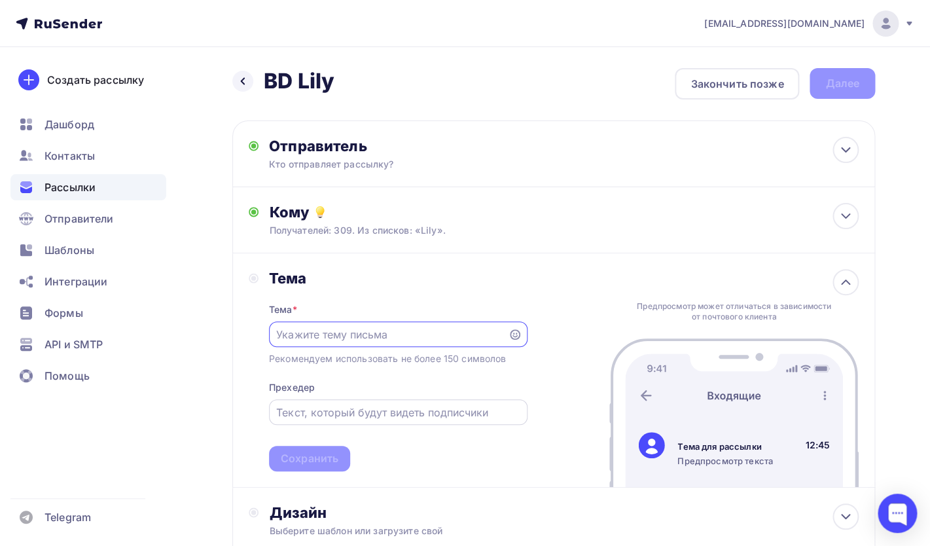
click at [304, 415] on input "text" at bounding box center [398, 413] width 244 height 16
paste input "每一条建议都将帮助我们优化BD经理的拜访内容与方式，"
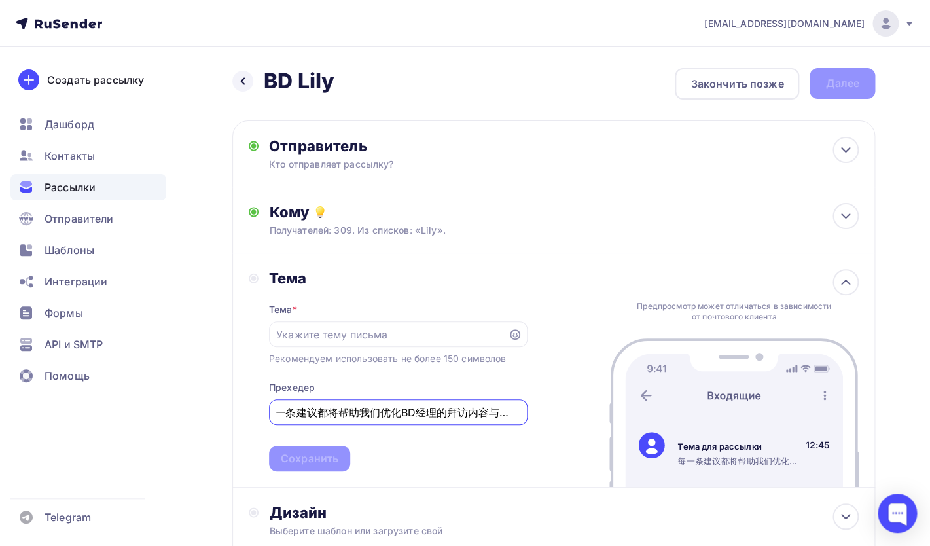
scroll to position [0, 15]
type input "每一条建议都将帮助我们优化BD经理的拜访内容与方式"
click at [325, 334] on input "text" at bounding box center [388, 335] width 224 height 16
paste input "您的反馈对我们非常重要："
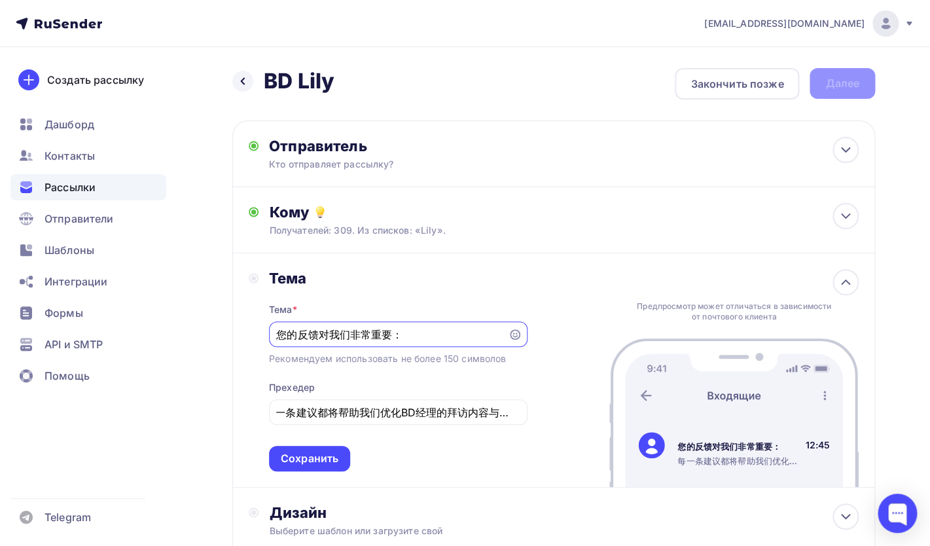
type input "您的反馈对我们非常重要："
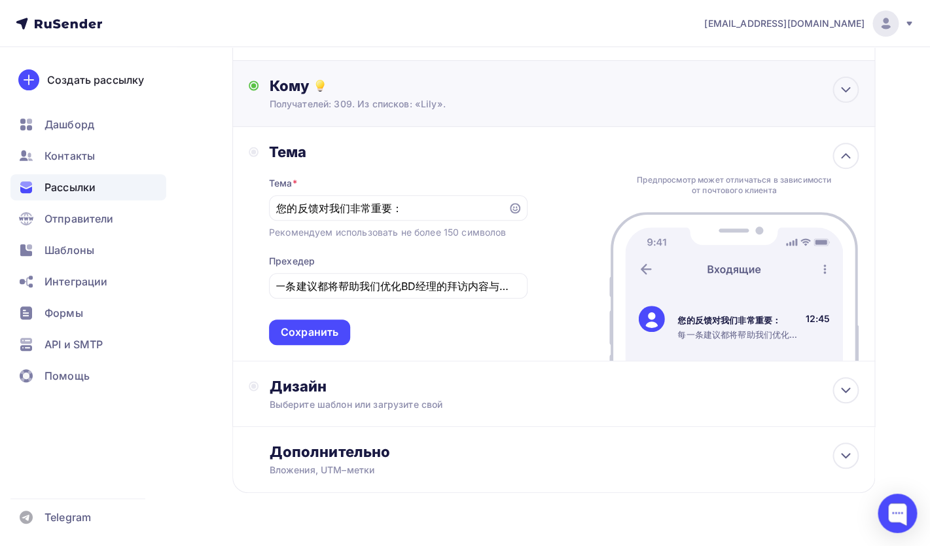
scroll to position [161, 0]
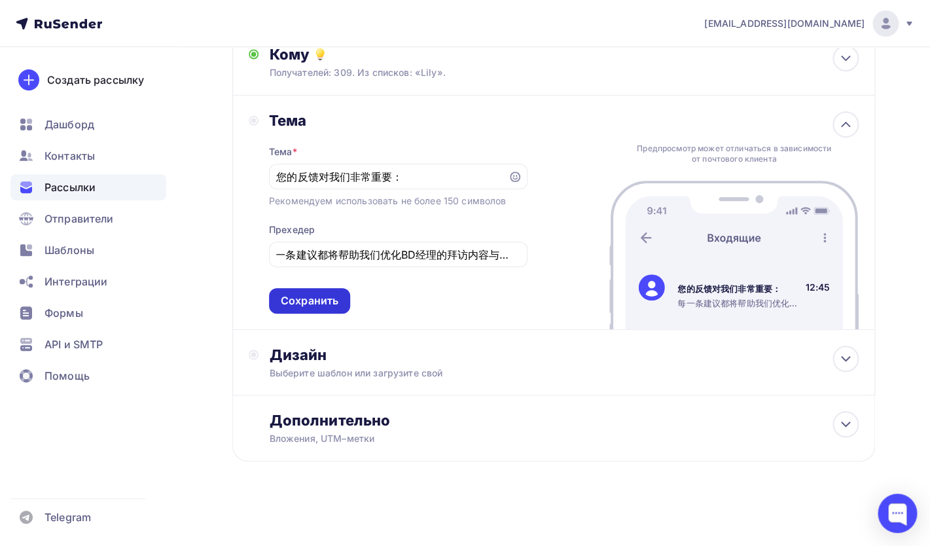
click at [294, 287] on div "Тема * 您的反馈对我们非常重要： Рекомендуем использовать не более 150 символов Прехедер 每一条…" at bounding box center [398, 222] width 259 height 184
click at [299, 304] on div "Сохранить" at bounding box center [310, 300] width 58 height 15
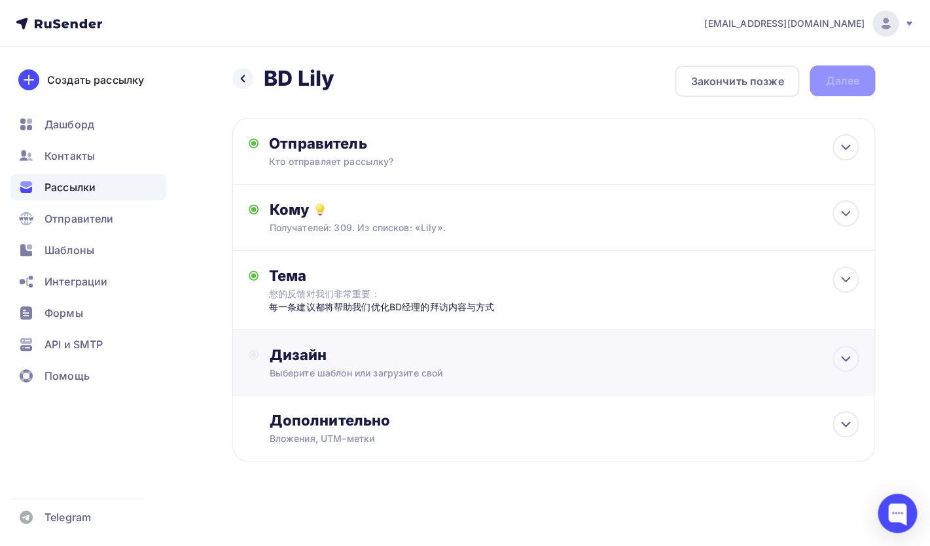
scroll to position [5, 0]
click at [322, 367] on div "Выберите шаблон или загрузите свой" at bounding box center [534, 373] width 530 height 13
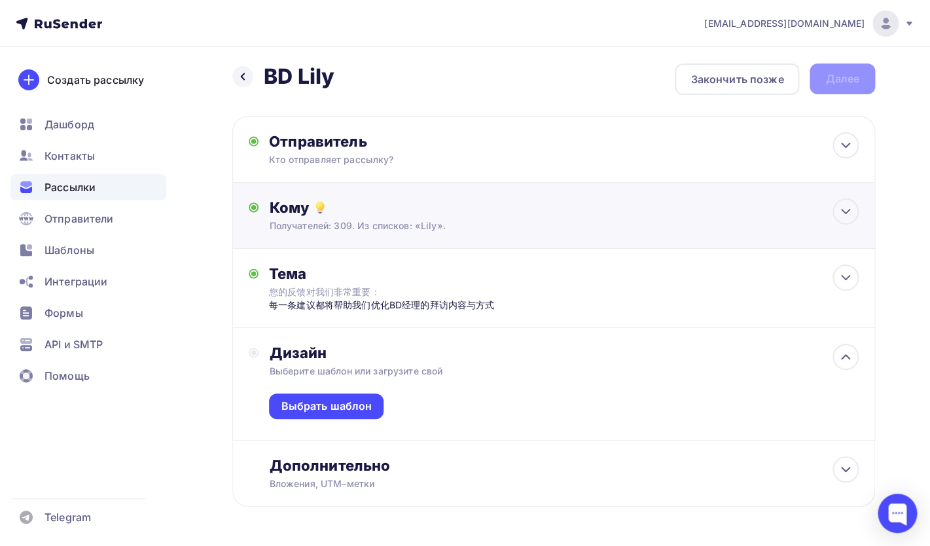
scroll to position [52, 0]
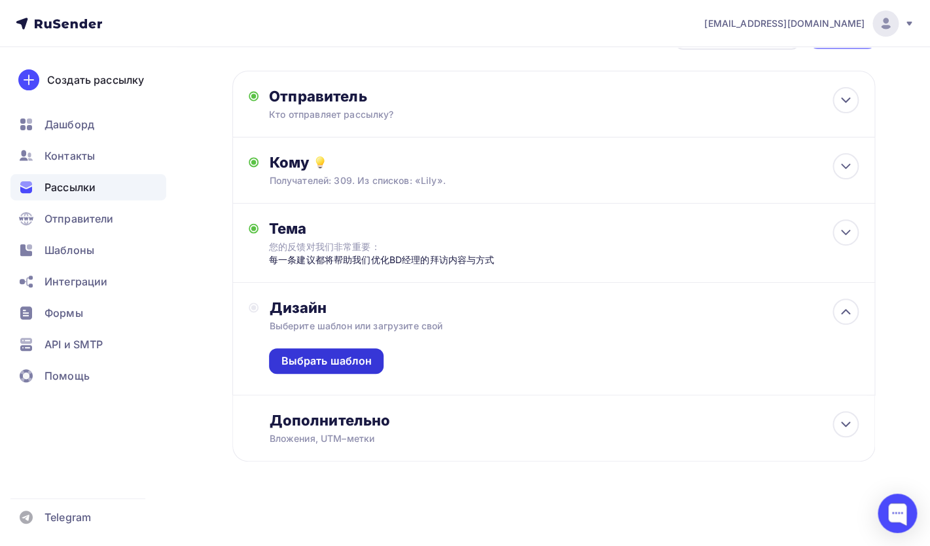
click at [340, 357] on div "Выбрать шаблон" at bounding box center [326, 361] width 91 height 15
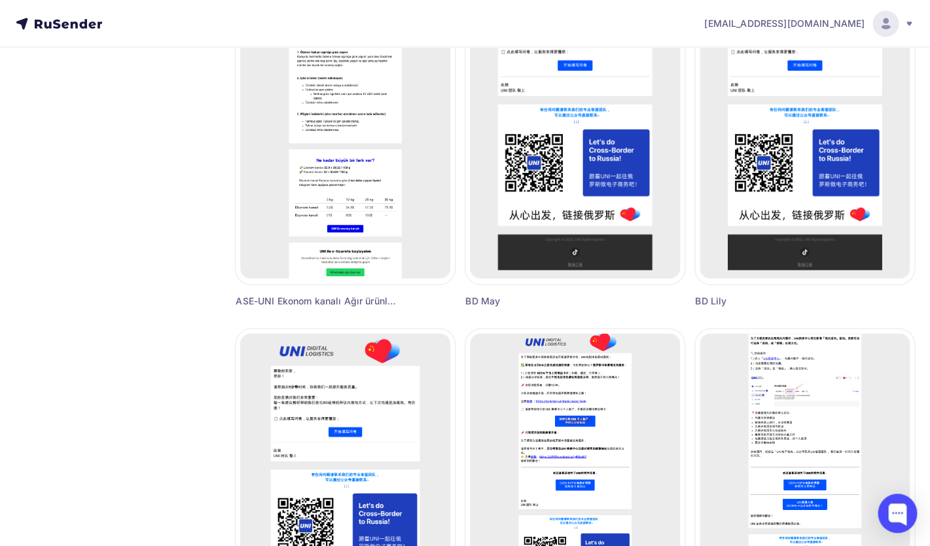
scroll to position [558, 0]
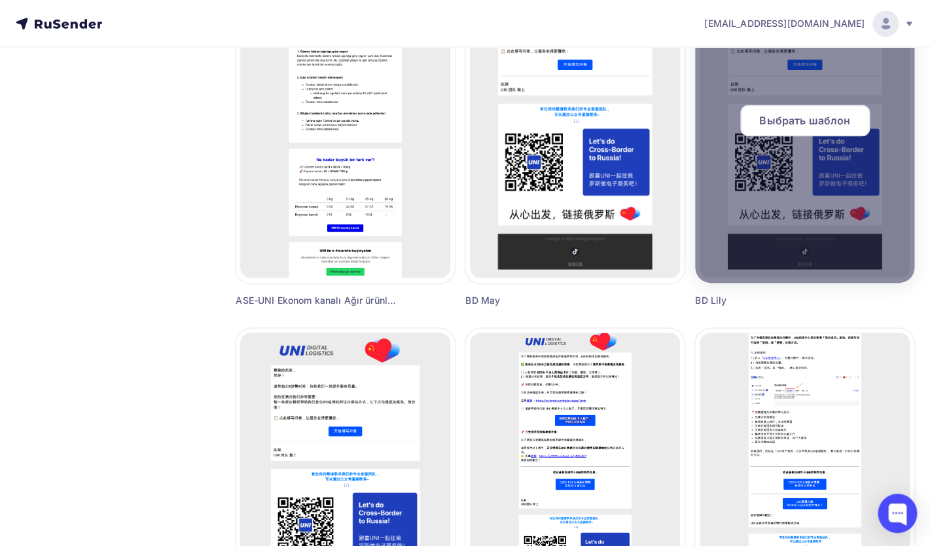
click at [790, 126] on span "Выбрать шаблон" at bounding box center [804, 121] width 91 height 16
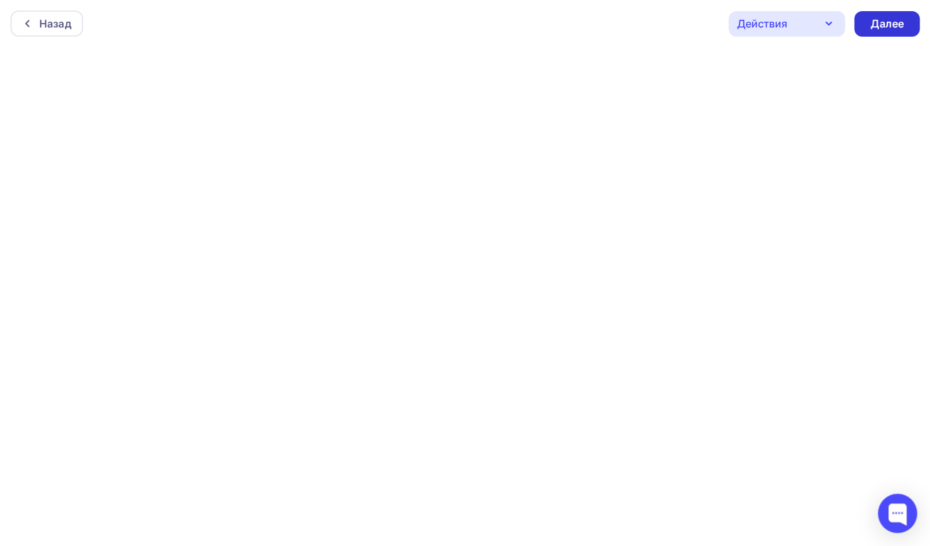
click at [879, 26] on div "Далее" at bounding box center [887, 23] width 34 height 15
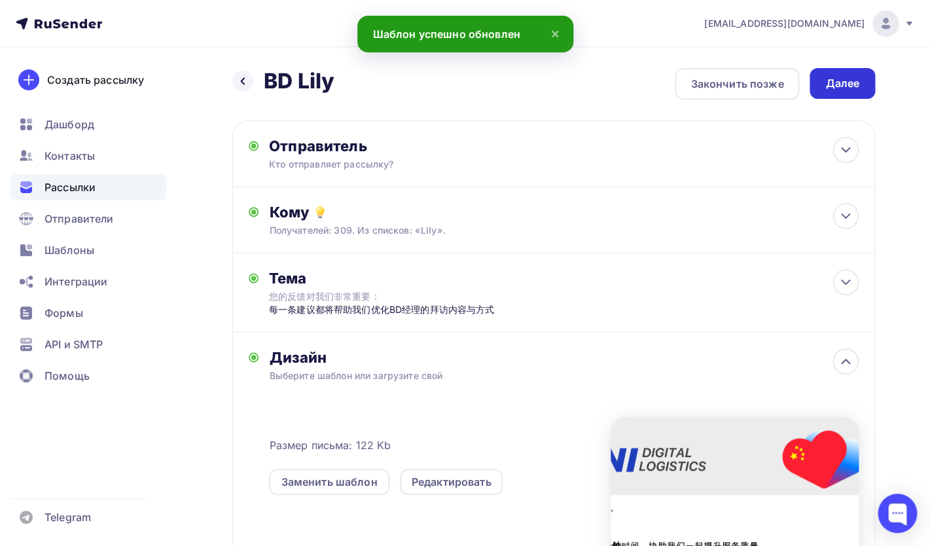
click at [839, 91] on div "Далее" at bounding box center [842, 83] width 65 height 31
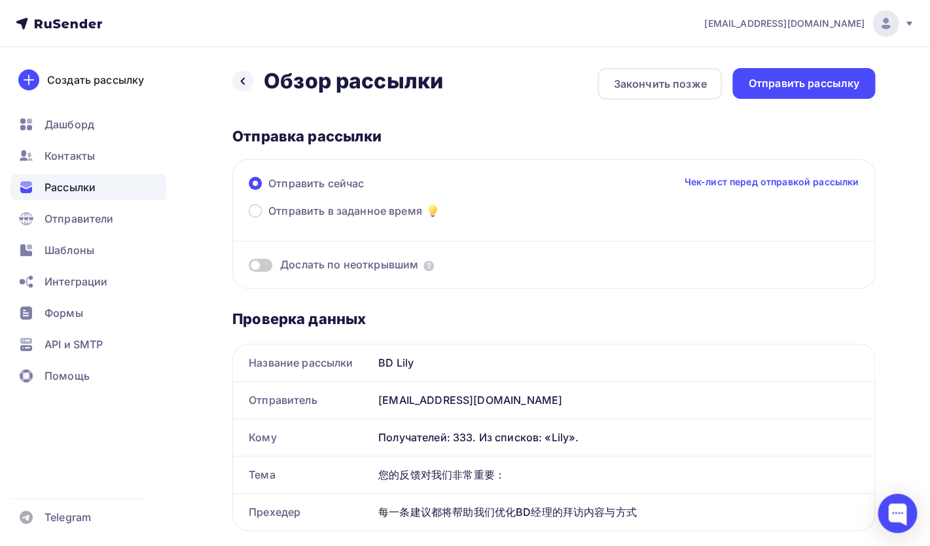
click at [267, 266] on span at bounding box center [261, 265] width 24 height 13
click at [249, 267] on input "checkbox" at bounding box center [249, 267] width 0 height 0
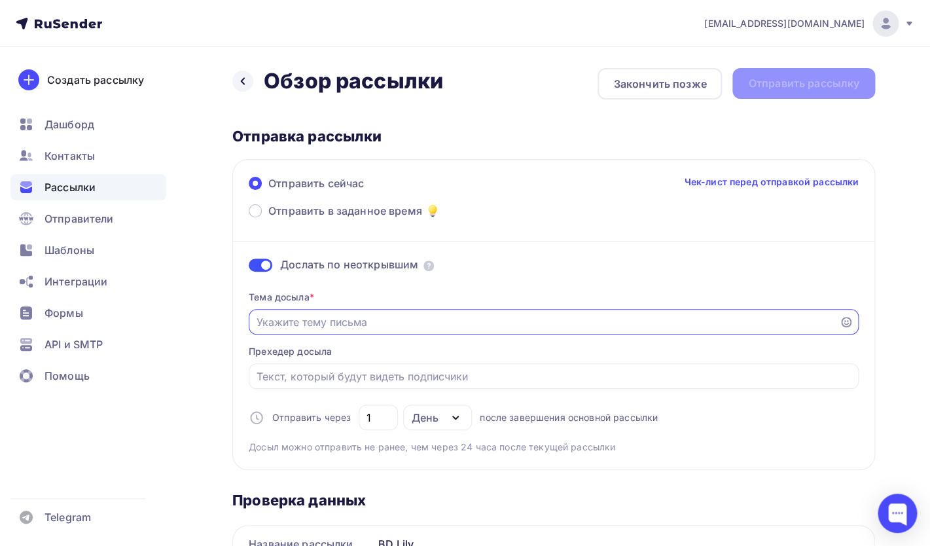
click at [382, 324] on input "Отправить в заданное время" at bounding box center [544, 322] width 575 height 16
click at [314, 317] on input "Отправить в заданное время" at bounding box center [544, 322] width 575 height 16
paste input "您的反馈对我们非常重要： 每一条建议都将帮助我们优化BD经理的拜访内容与方式"
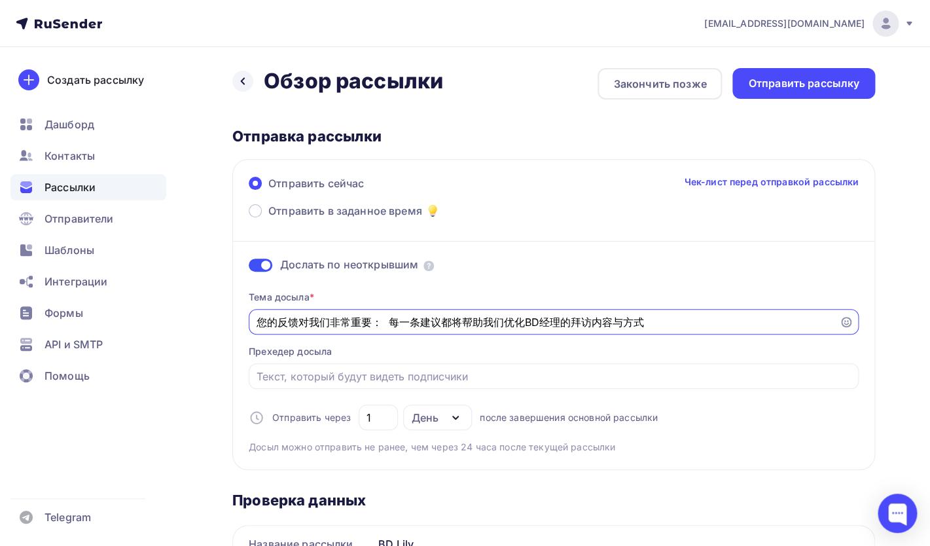
drag, startPoint x: 395, startPoint y: 323, endPoint x: 737, endPoint y: 336, distance: 342.0
click at [737, 330] on input "您的反馈对我们非常重要： 每一条建议都将帮助我们优化BD经理的拜访内容与方式" at bounding box center [544, 322] width 575 height 16
type input "您的反馈对我们非常重要："
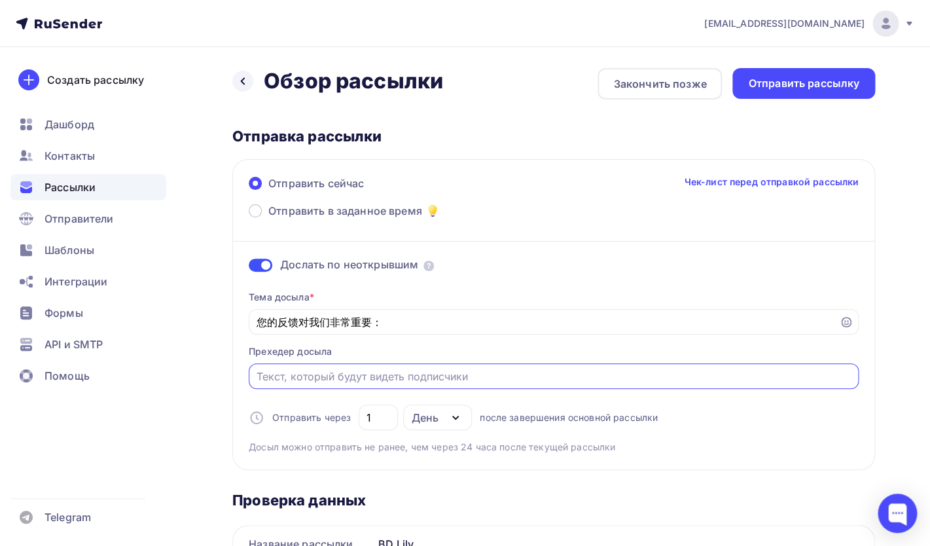
click at [544, 384] on input "Отправить в заданное время" at bounding box center [554, 377] width 595 height 16
paste input "每一条建议都将帮助我们优化BD经理的拜访内容与方式"
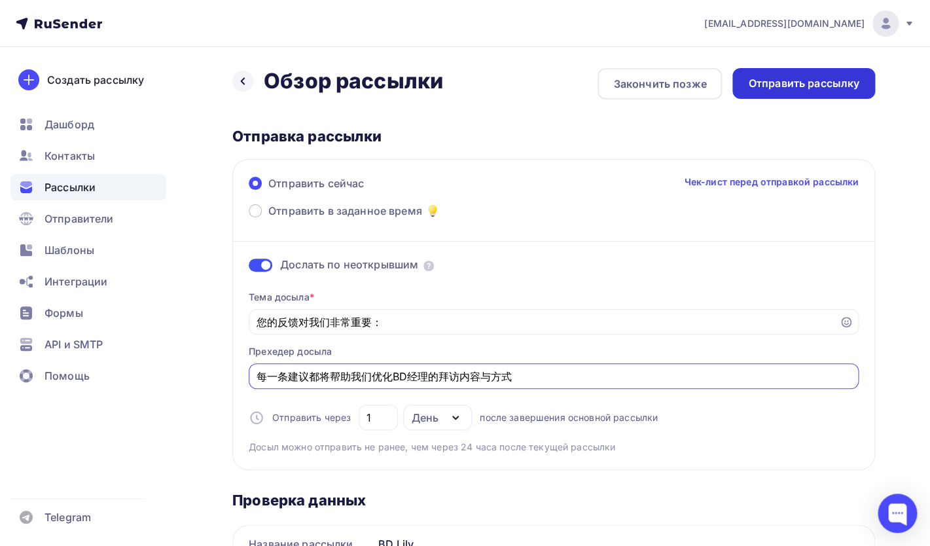
type input "每一条建议都将帮助我们优化BD经理的拜访内容与方式"
click at [765, 92] on div "Отправить рассылку" at bounding box center [804, 83] width 143 height 31
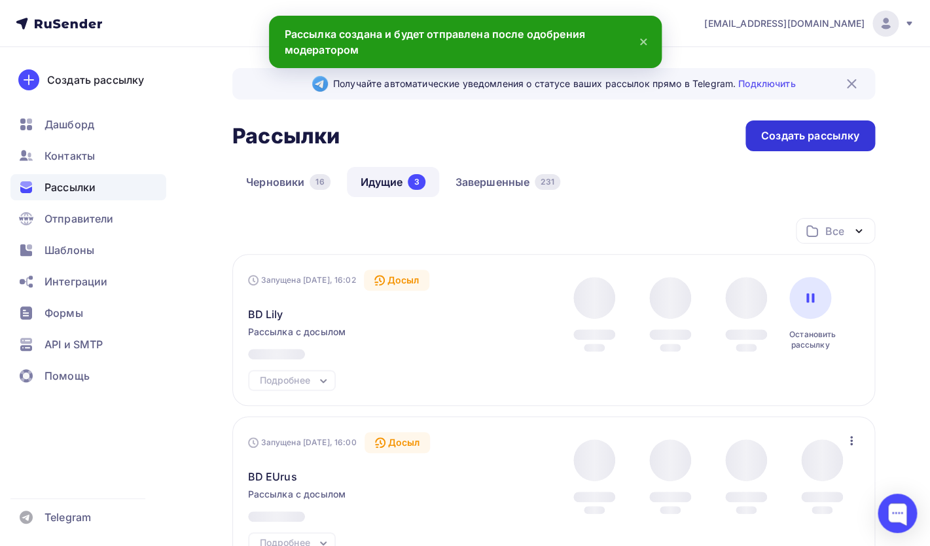
click at [788, 136] on div "Создать рассылку" at bounding box center [810, 135] width 98 height 15
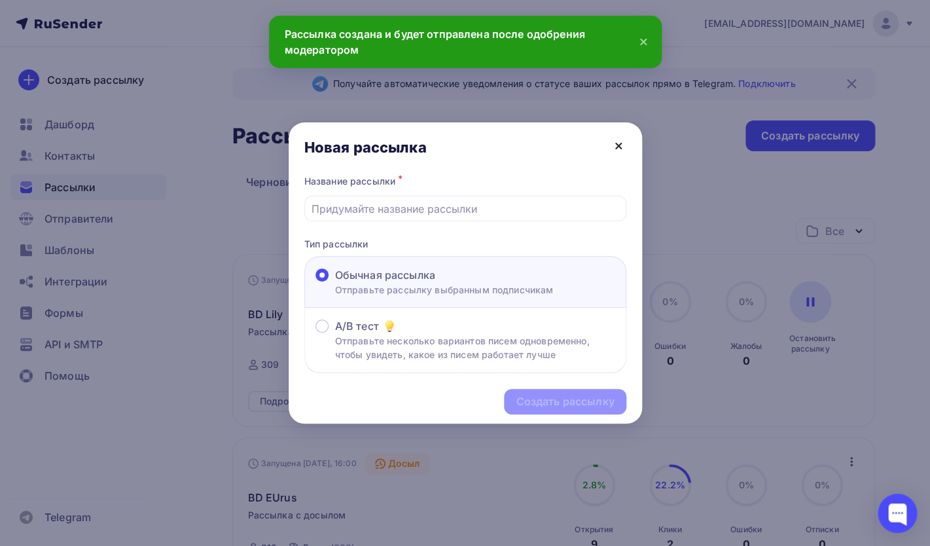
click at [623, 142] on icon at bounding box center [619, 146] width 16 height 16
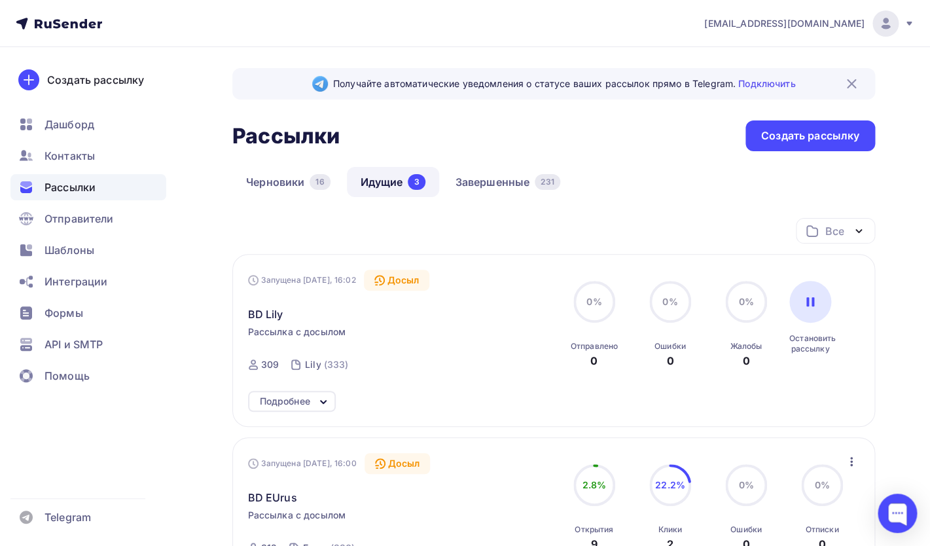
click at [384, 183] on link "Идущие 3" at bounding box center [393, 182] width 92 height 30
click at [775, 141] on div "Создать рассылку" at bounding box center [810, 135] width 98 height 15
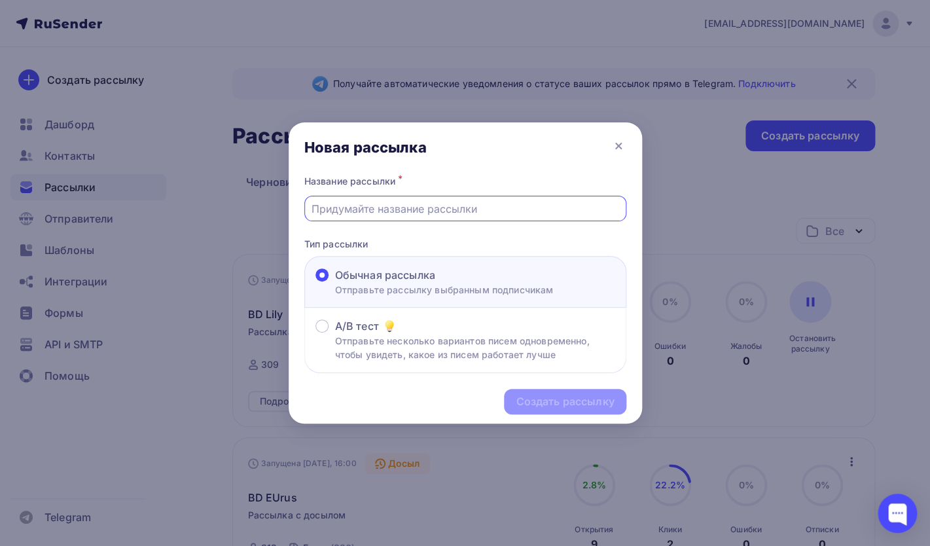
click at [426, 209] on input "text" at bounding box center [465, 209] width 307 height 16
paste input "每一条建议都将帮助我们优化BD经理的拜访内容与方式"
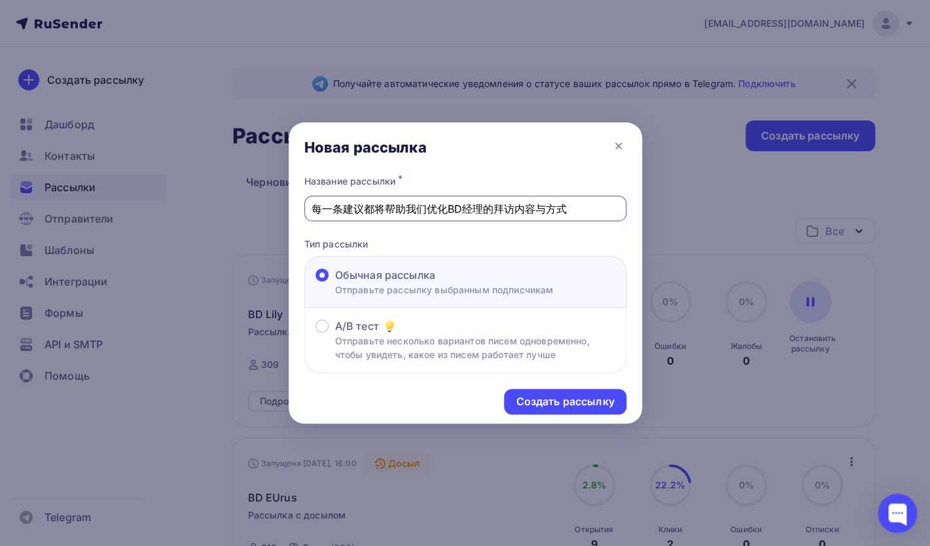
click at [426, 209] on input "每一条建议都将帮助我们优化BD经理的拜访内容与方式" at bounding box center [465, 209] width 307 height 16
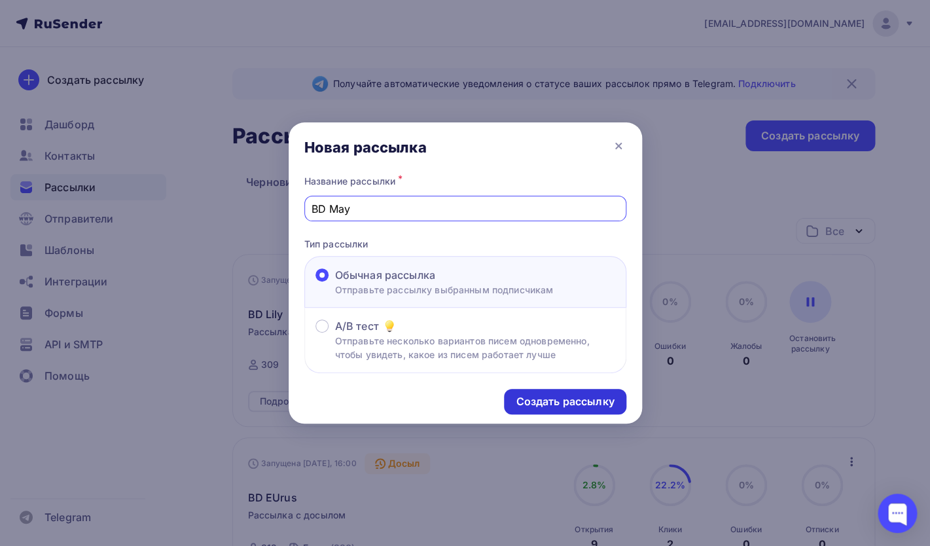
type input "BD May"
click at [554, 402] on div "Создать рассылку" at bounding box center [565, 401] width 98 height 15
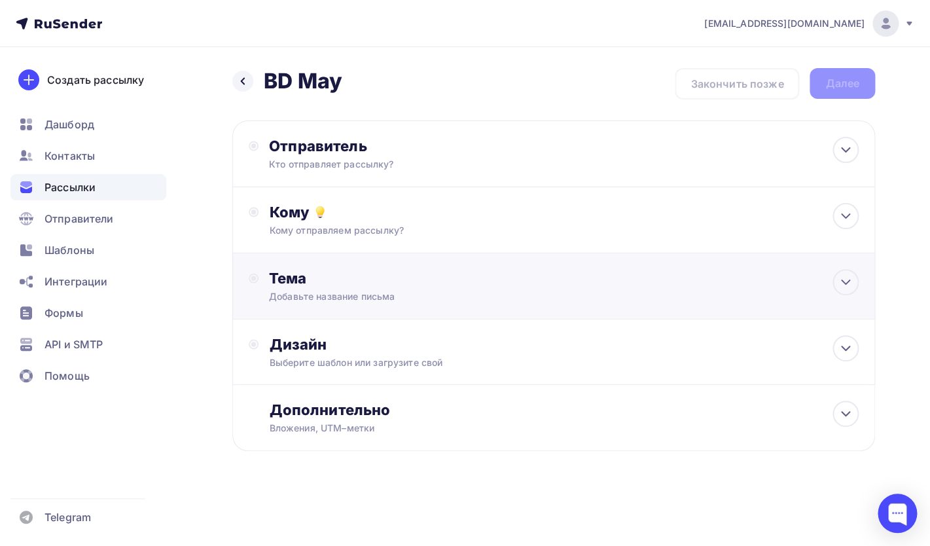
click at [313, 273] on div "Тема" at bounding box center [398, 278] width 259 height 18
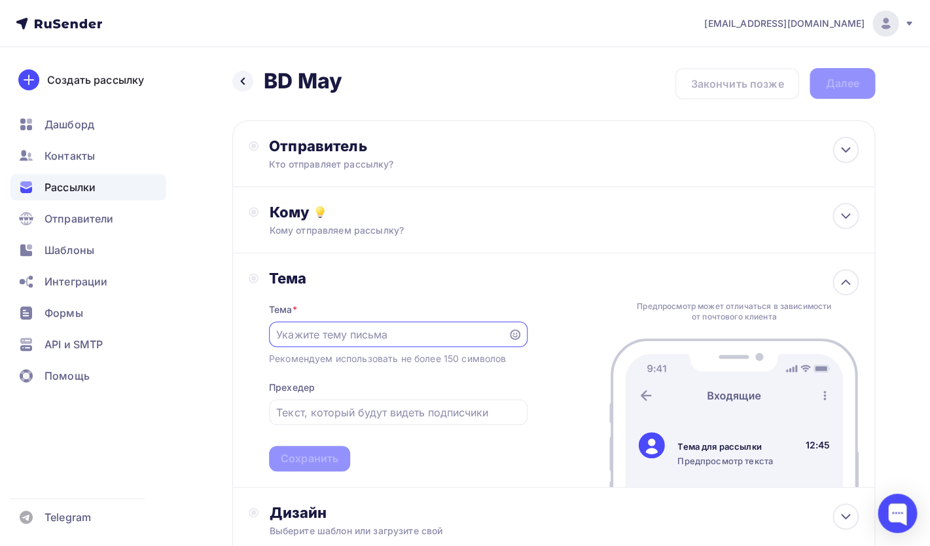
paste input "您的反馈对我们非常重要： 每一条建议都将帮助我们优化BD经理的拜访内容与方式"
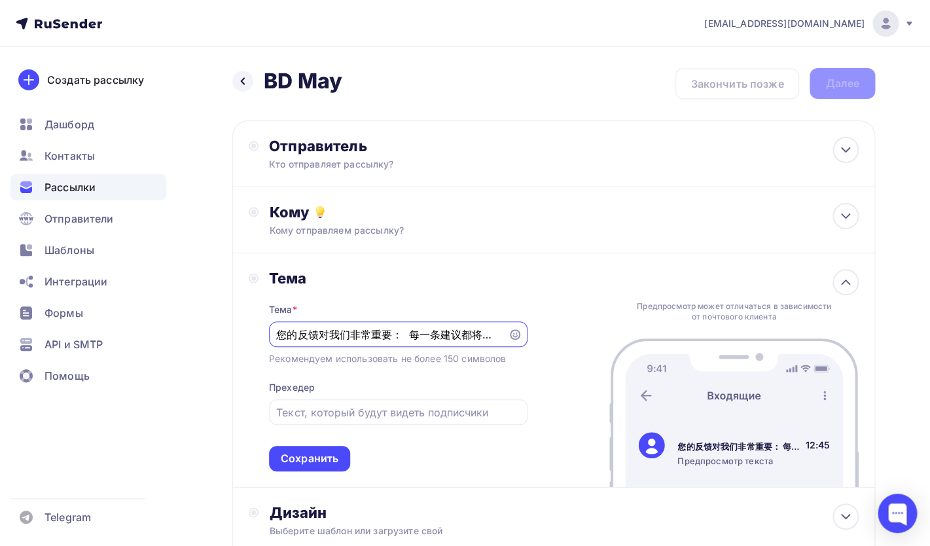
drag, startPoint x: 499, startPoint y: 335, endPoint x: 414, endPoint y: 337, distance: 85.1
click at [414, 337] on input "您的反馈对我们非常重要： 每一条建议都将帮助我们优化BD经理的拜访内容与方式" at bounding box center [388, 335] width 224 height 16
type input "您的反馈对我们非常重要："
click at [321, 409] on input "text" at bounding box center [398, 413] width 244 height 16
paste input "每一条建议都将帮助我们优化BD经理的拜访内容与方式"
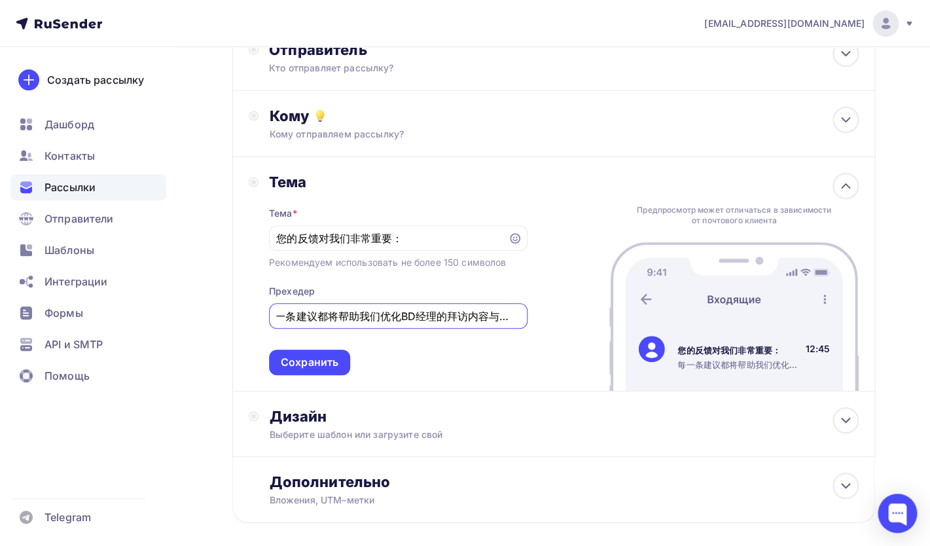
scroll to position [161, 0]
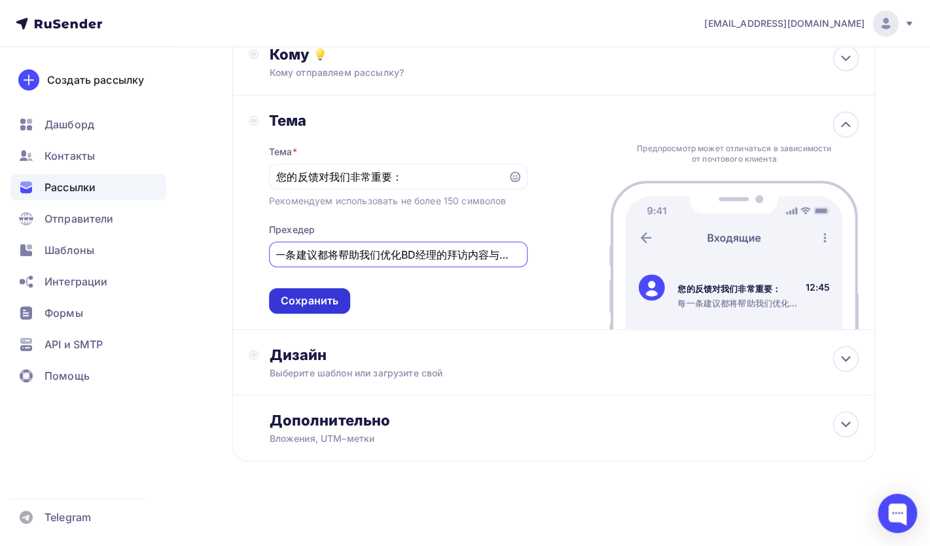
type input "每一条建议都将帮助我们优化BD经理的拜访内容与方式"
click at [295, 299] on div "Сохранить" at bounding box center [310, 300] width 58 height 15
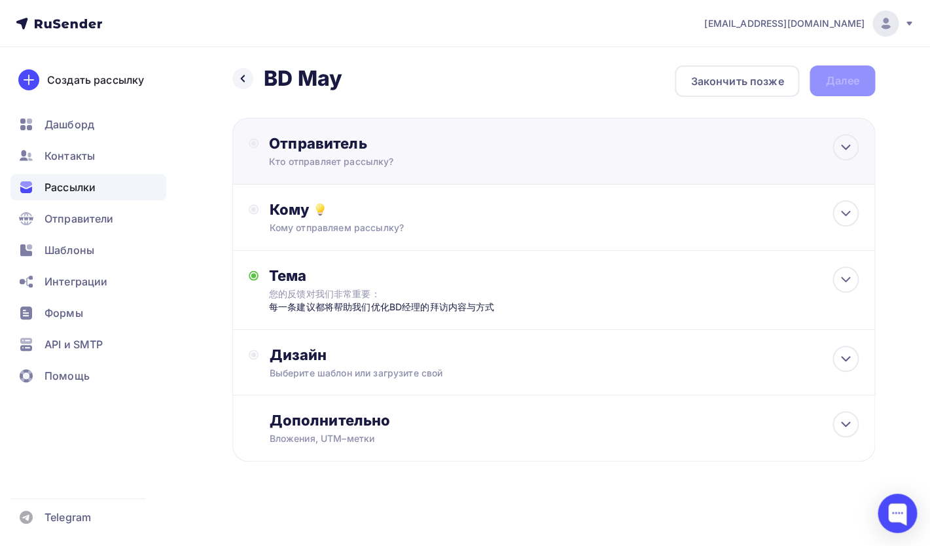
scroll to position [0, 0]
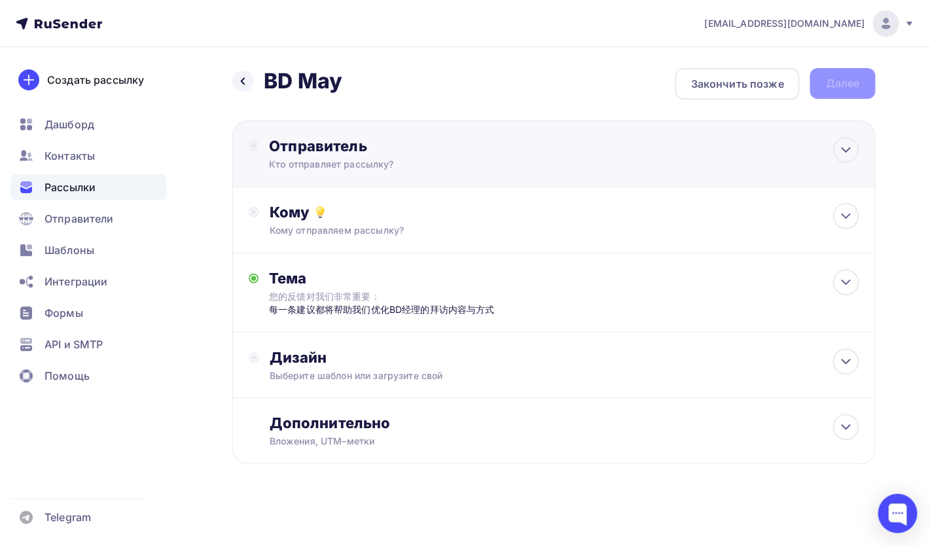
click at [325, 170] on div "Кто отправляет рассылку?" at bounding box center [396, 164] width 255 height 13
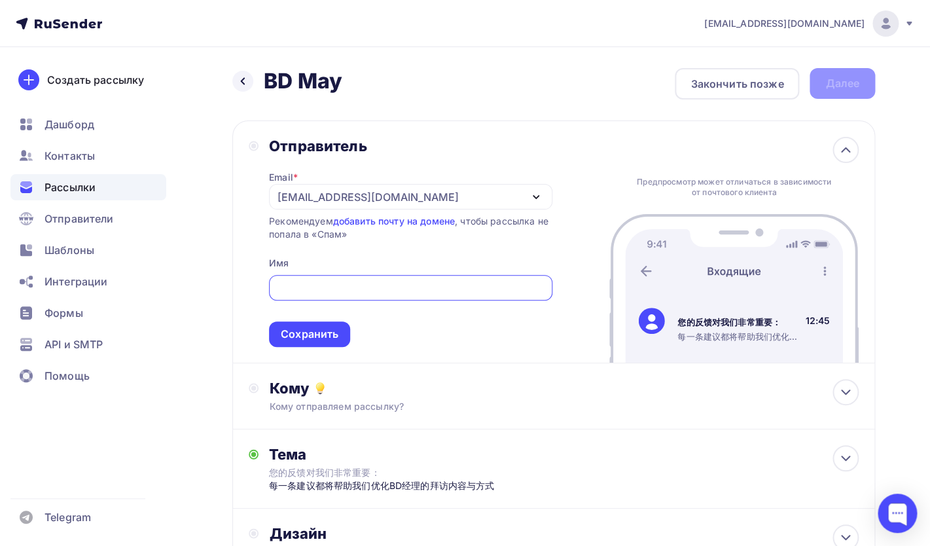
click at [361, 200] on div "[EMAIL_ADDRESS][DOMAIN_NAME]" at bounding box center [368, 197] width 181 height 16
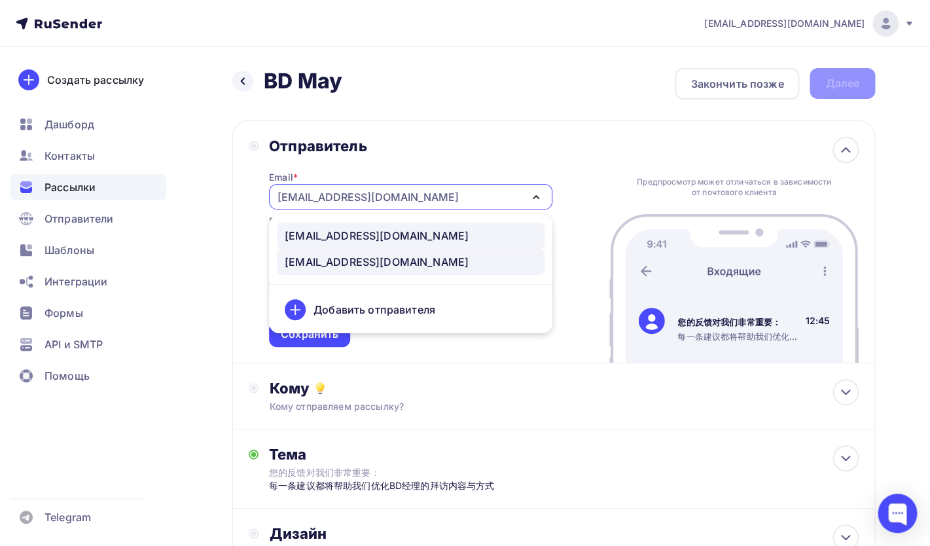
click at [358, 240] on div "[EMAIL_ADDRESS][DOMAIN_NAME]" at bounding box center [377, 236] width 184 height 16
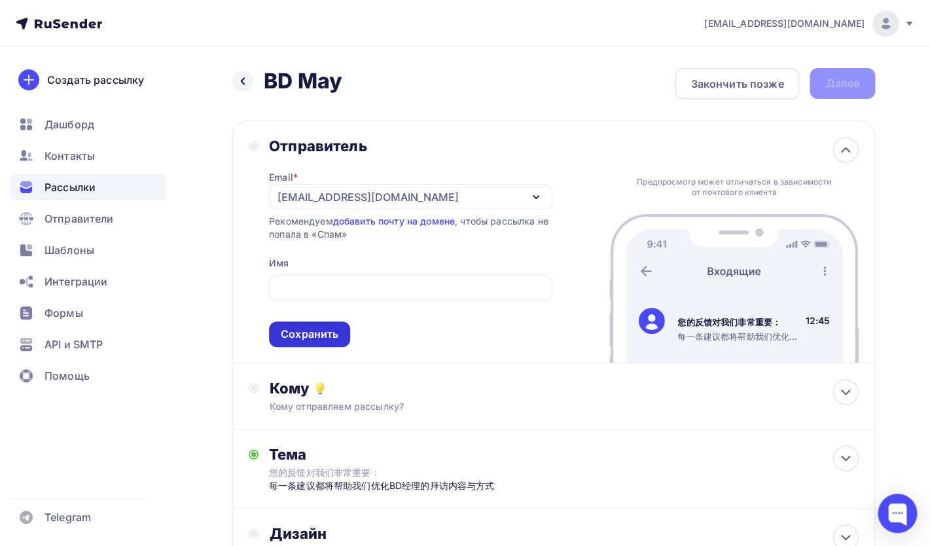
click at [319, 338] on div "Сохранить" at bounding box center [310, 334] width 58 height 15
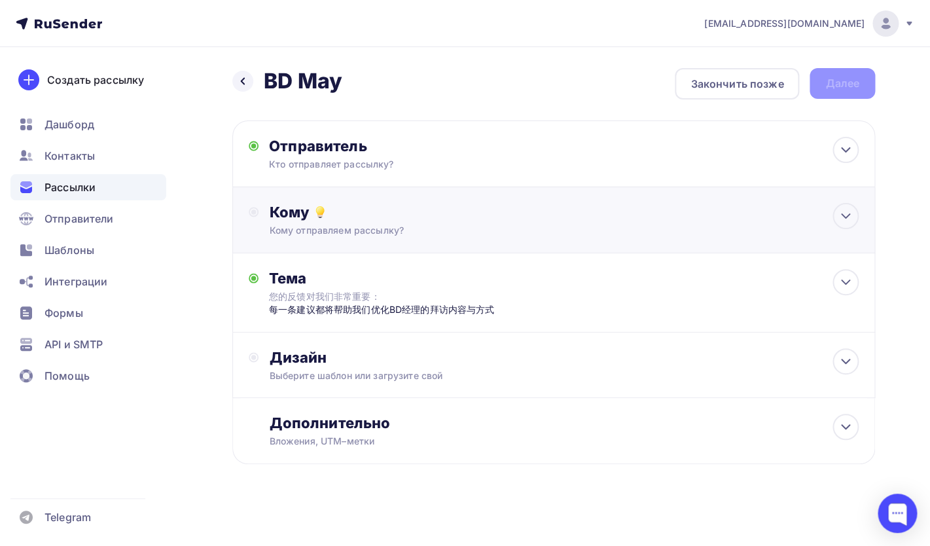
click at [340, 218] on div "Кому" at bounding box center [564, 212] width 590 height 18
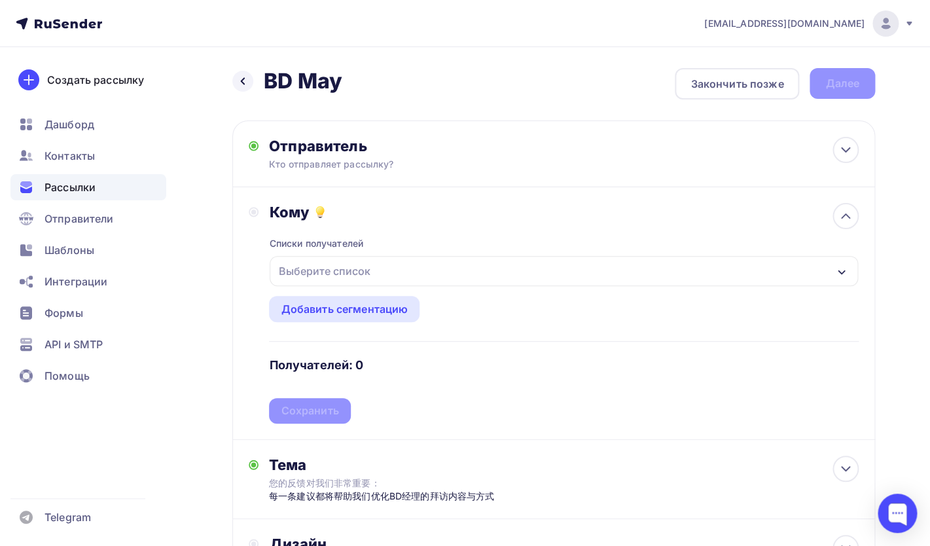
click at [325, 269] on div "Выберите список" at bounding box center [324, 271] width 102 height 24
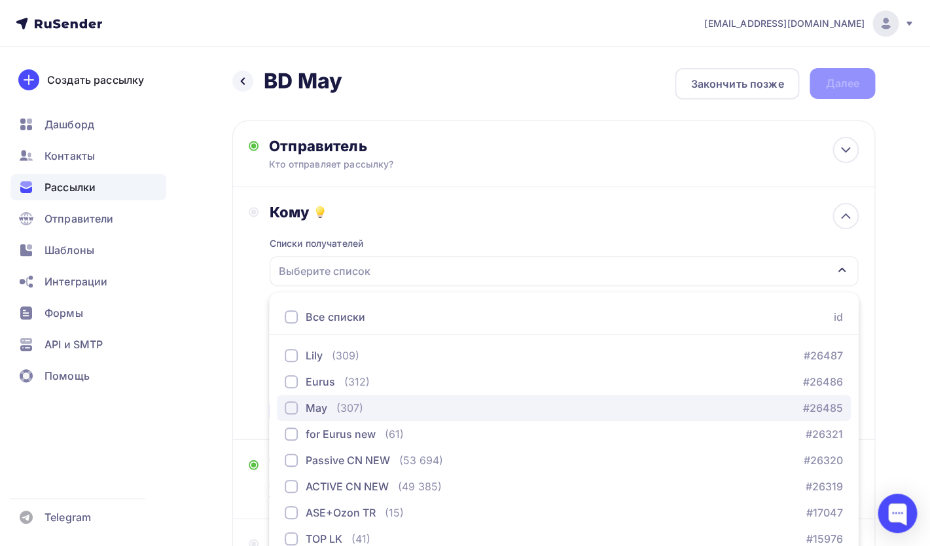
click at [293, 404] on div "button" at bounding box center [291, 407] width 13 height 13
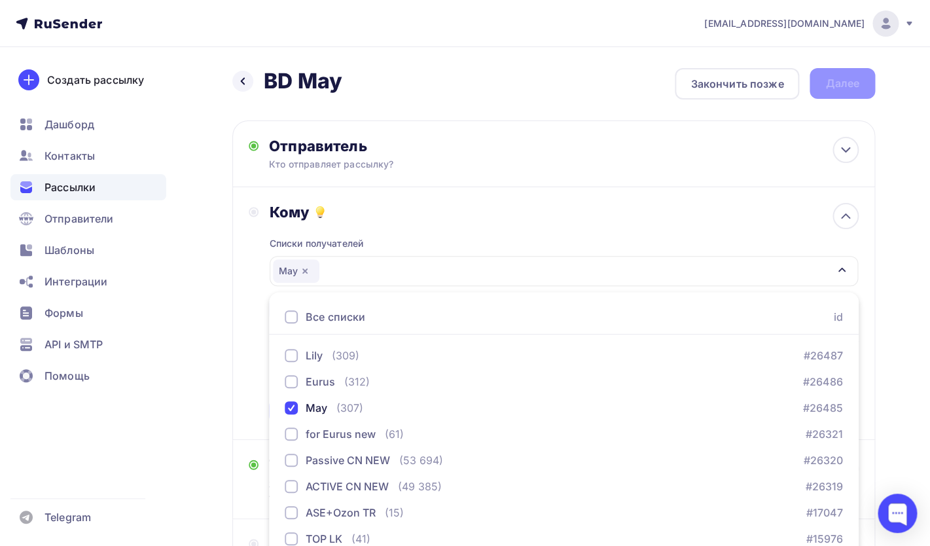
click at [254, 341] on div "Кому Списки получателей May Все списки id Lily (309) #26487 Eurus (312) #26486 …" at bounding box center [554, 313] width 610 height 221
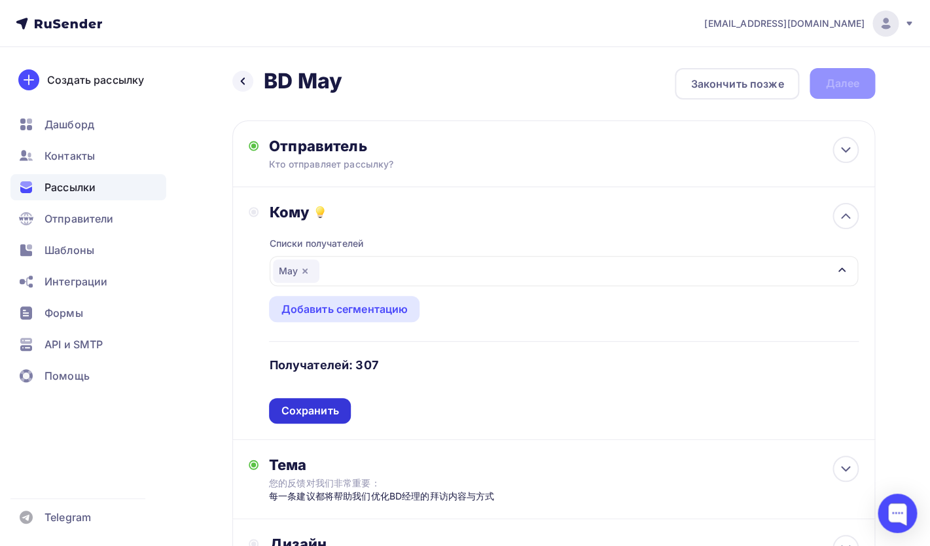
click at [310, 418] on div "Сохранить" at bounding box center [310, 410] width 58 height 15
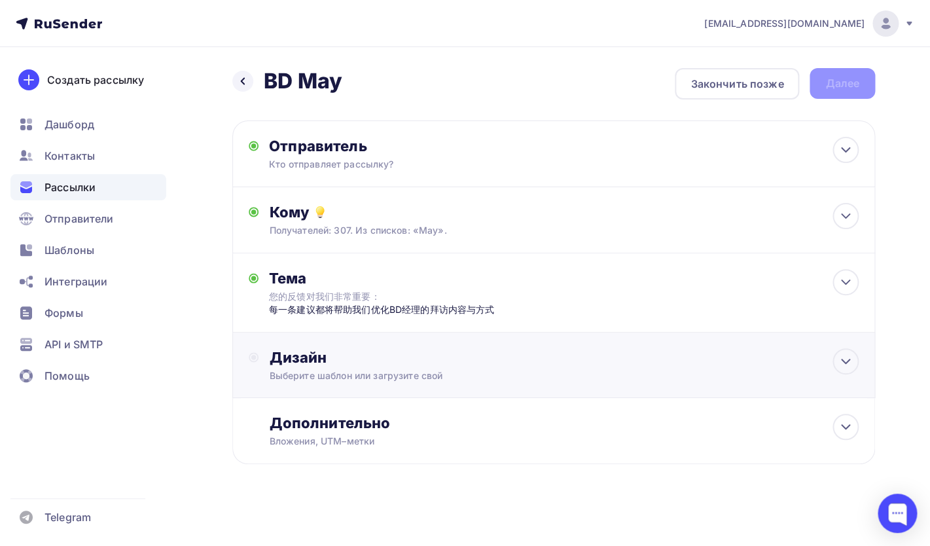
scroll to position [5, 0]
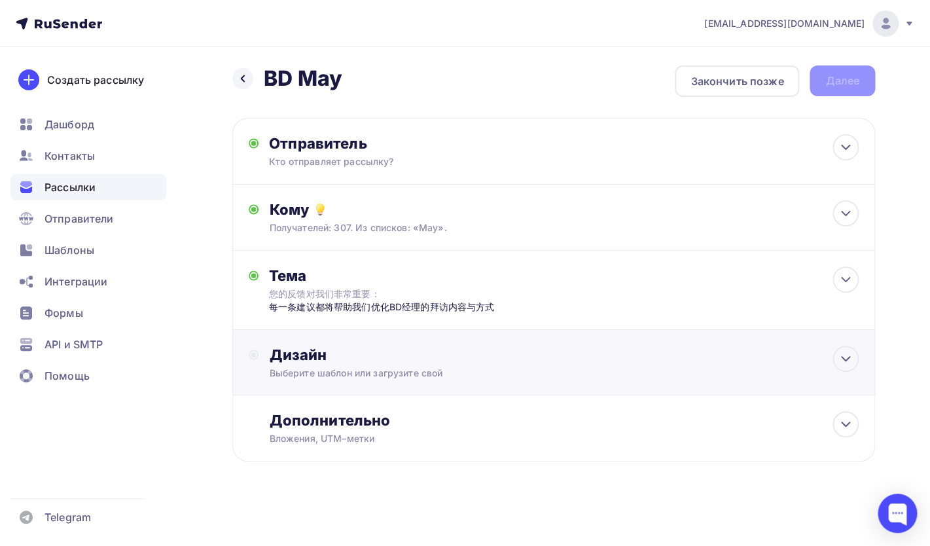
click at [371, 361] on div "Дизайн" at bounding box center [564, 355] width 590 height 18
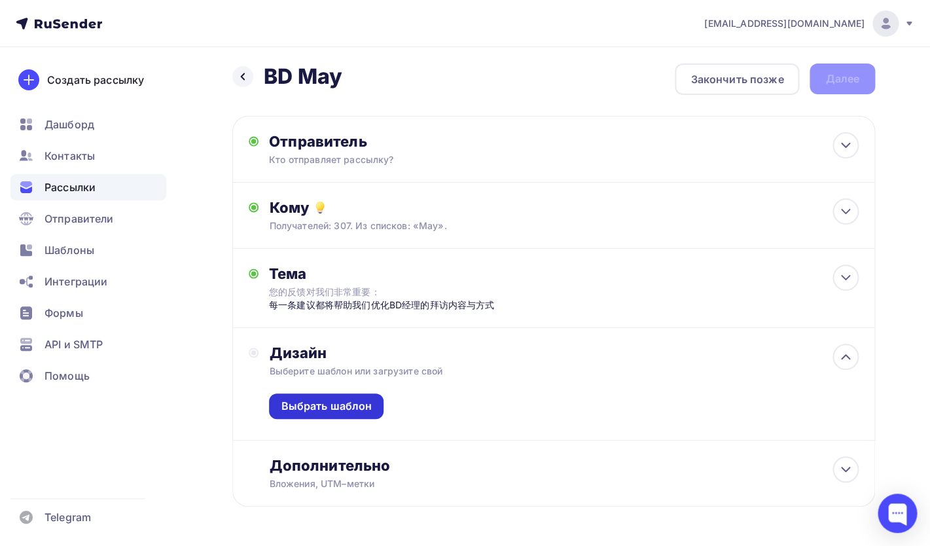
click at [328, 410] on div "Выбрать шаблон" at bounding box center [326, 406] width 91 height 15
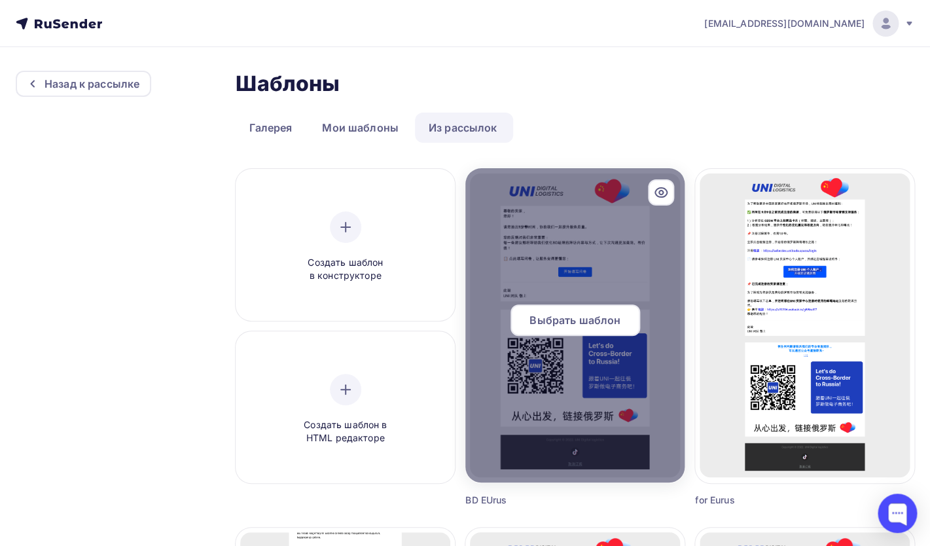
scroll to position [589, 0]
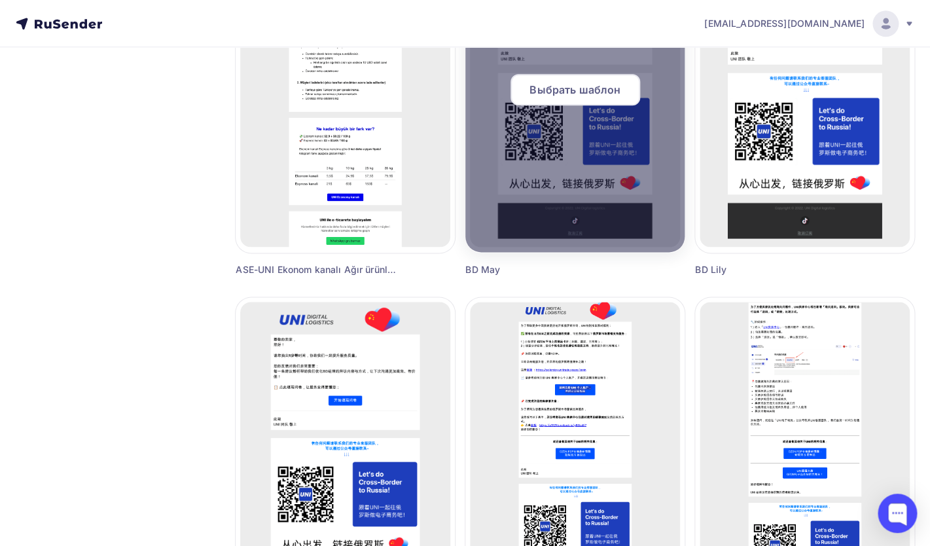
click at [546, 89] on span "Выбрать шаблон" at bounding box center [575, 90] width 91 height 16
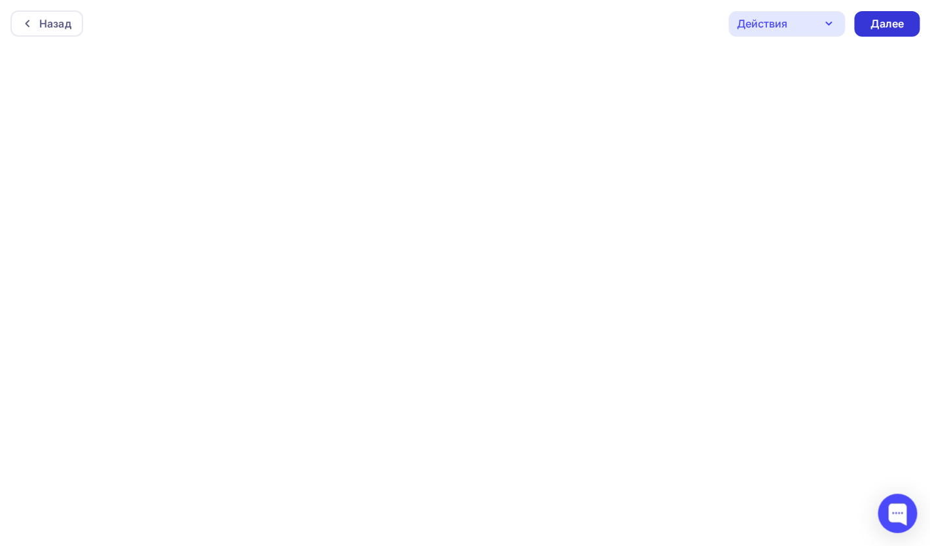
click at [878, 26] on div "Далее" at bounding box center [887, 23] width 34 height 15
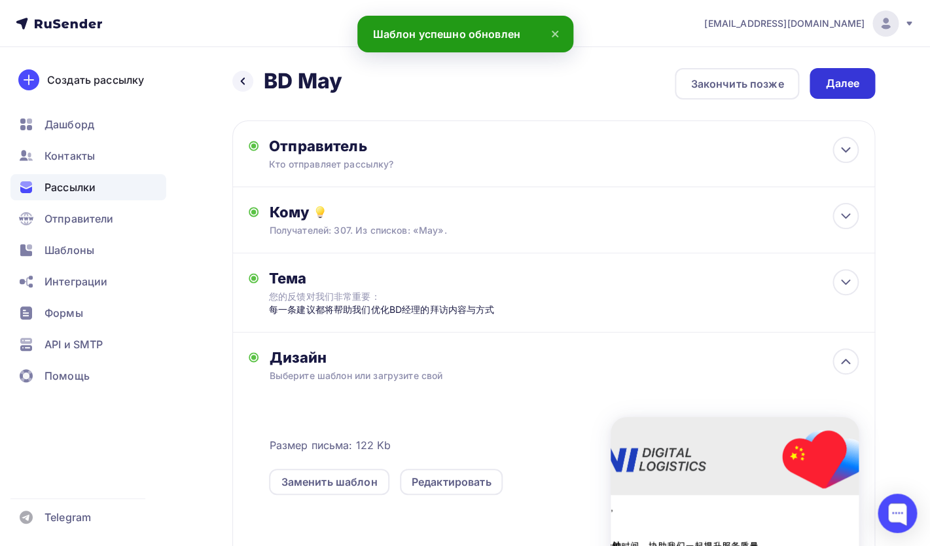
click at [834, 86] on div "Далее" at bounding box center [843, 83] width 34 height 15
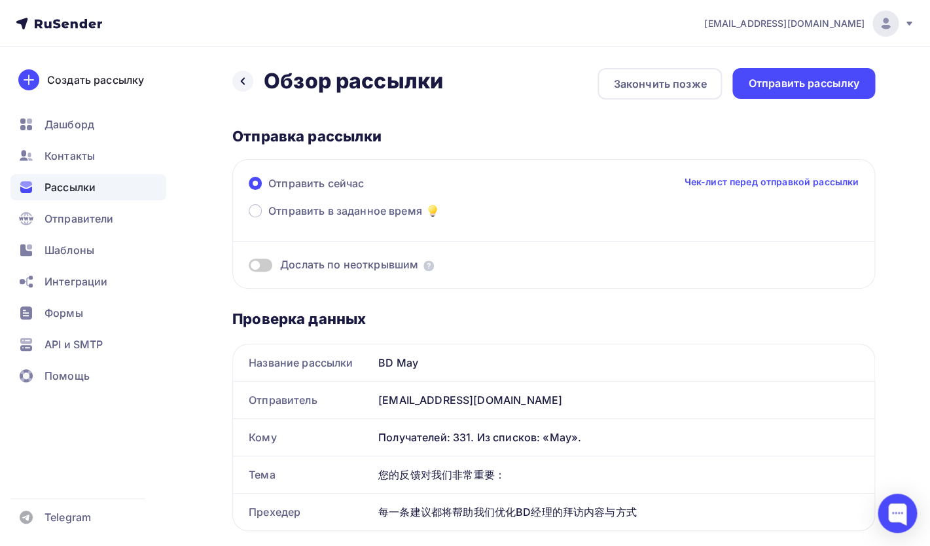
click at [265, 263] on span at bounding box center [261, 265] width 24 height 13
click at [249, 267] on input "checkbox" at bounding box center [249, 267] width 0 height 0
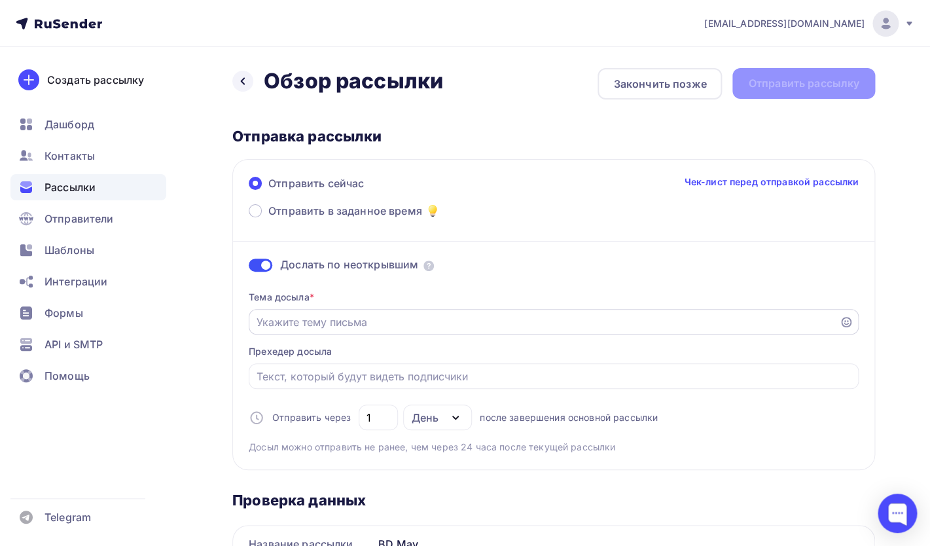
click at [344, 332] on div at bounding box center [554, 322] width 610 height 26
click at [346, 327] on input "Отправить в заданное время" at bounding box center [544, 322] width 575 height 16
paste input "您的反馈对我们非常重要： 每一条建议都将帮助我们优化BD经理的拜访内容与方式"
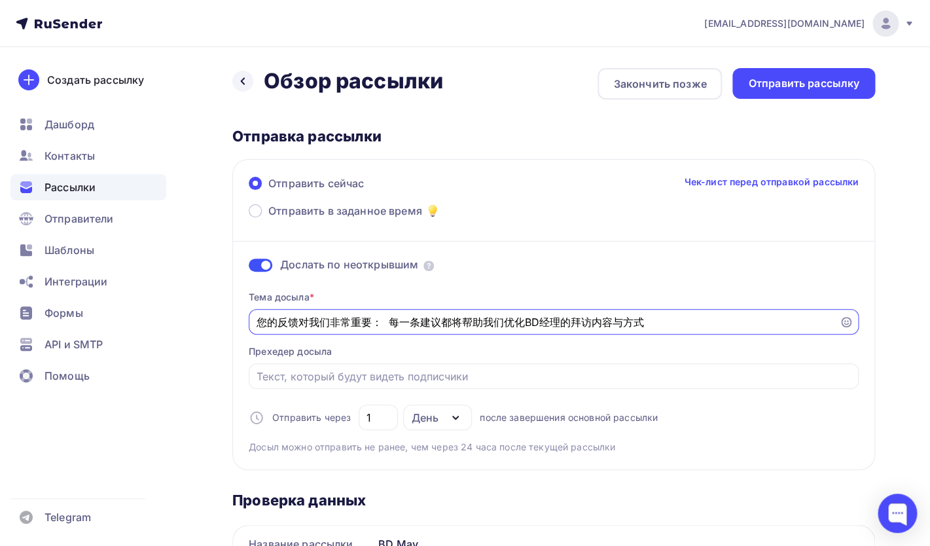
drag, startPoint x: 395, startPoint y: 323, endPoint x: 747, endPoint y: 339, distance: 352.6
click at [748, 330] on input "您的反馈对我们非常重要： 每一条建议都将帮助我们优化BD经理的拜访内容与方式" at bounding box center [544, 322] width 575 height 16
type input "您的反馈对我们非常重要："
click at [585, 387] on div at bounding box center [554, 376] width 610 height 26
click at [519, 376] on input "Отправить в заданное время" at bounding box center [554, 377] width 595 height 16
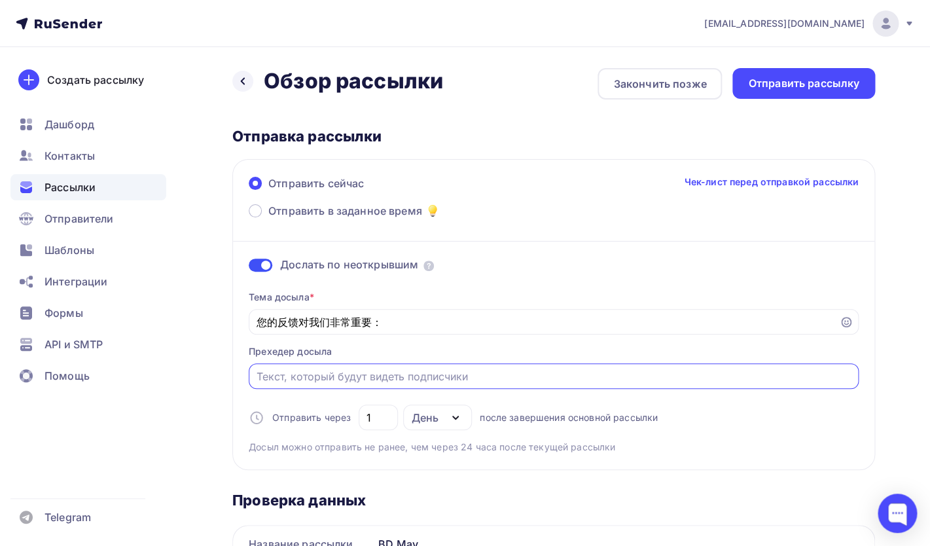
paste input "每一条建议都将帮助我们优化BD经理的拜访内容与方式"
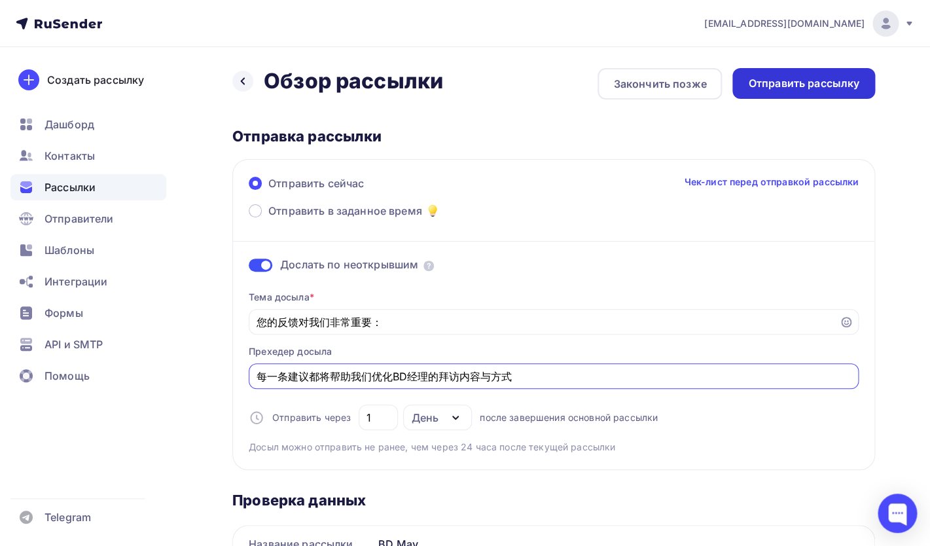
type input "每一条建议都将帮助我们优化BD经理的拜访内容与方式"
click at [769, 86] on div "Отправить рассылку" at bounding box center [803, 83] width 111 height 15
